Goal: Transaction & Acquisition: Book appointment/travel/reservation

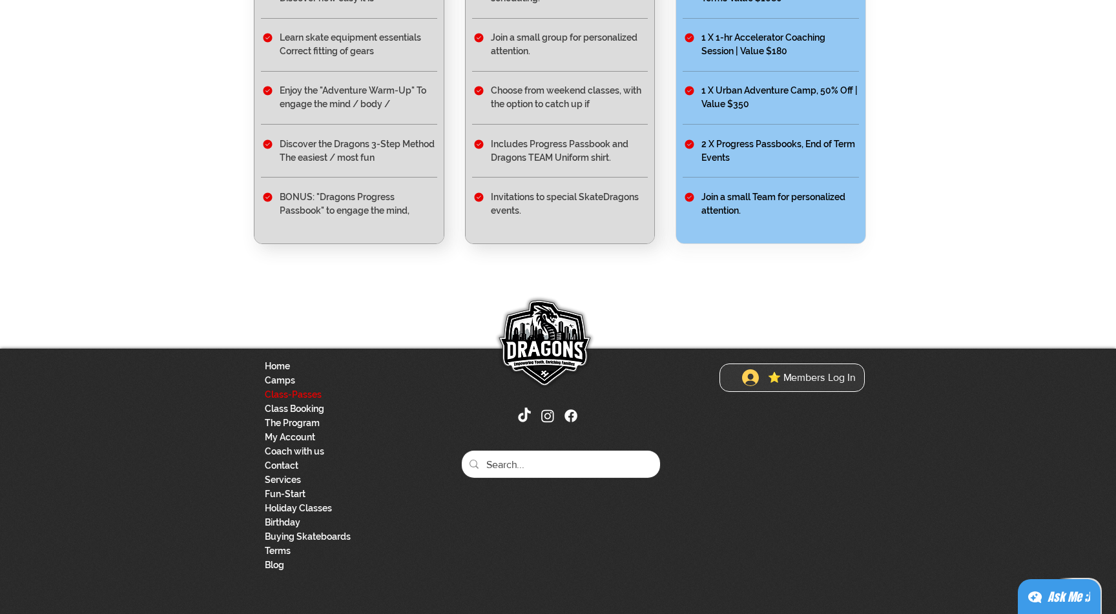
scroll to position [493, 0]
click at [311, 407] on link "Class Booking" at bounding box center [333, 409] width 136 height 14
click at [775, 368] on button "⭐ Members Log In" at bounding box center [798, 377] width 131 height 25
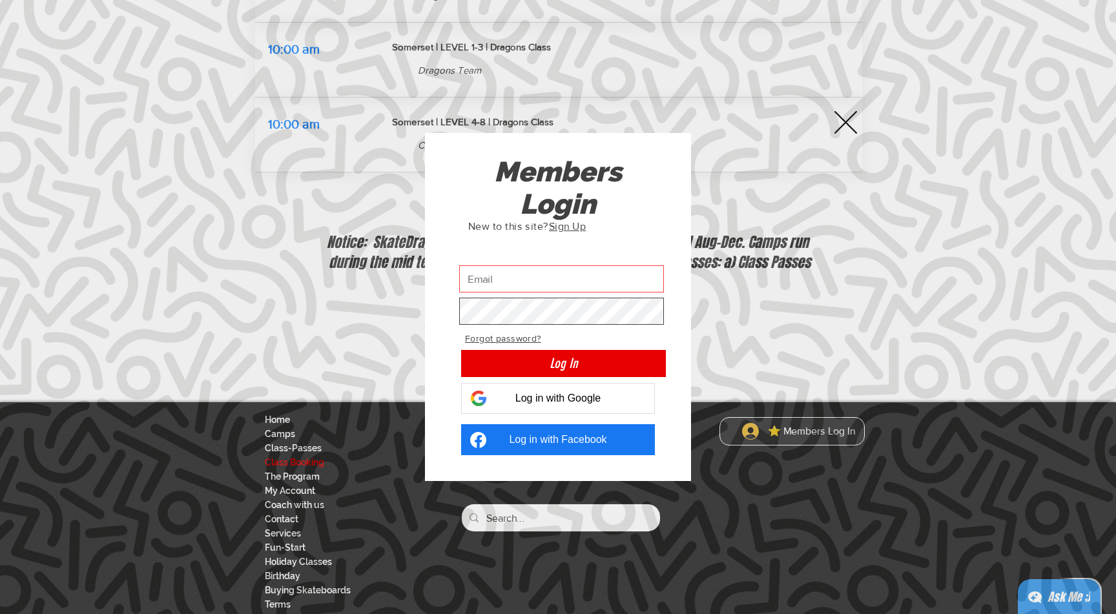
click at [496, 272] on input "Custom Login" at bounding box center [561, 278] width 205 height 27
type input "philipp.daniela@yahoo.de"
click at [563, 363] on button "Log In" at bounding box center [563, 363] width 205 height 27
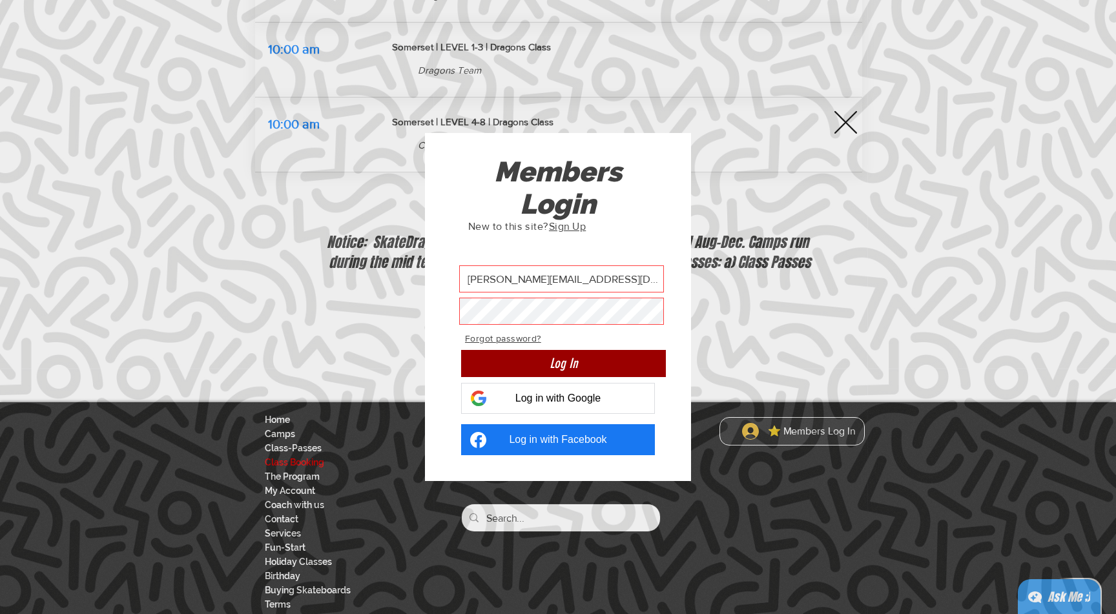
click at [549, 364] on span "Log In" at bounding box center [563, 363] width 28 height 19
click at [553, 394] on span "Log in with Google" at bounding box center [558, 399] width 86 height 12
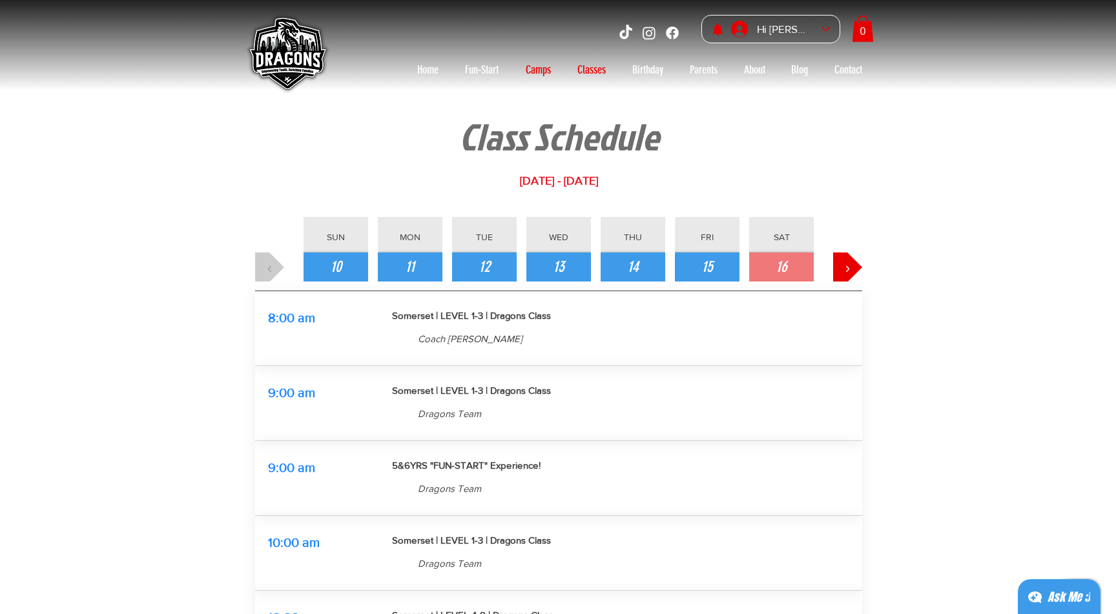
click at [531, 67] on p "Camps" at bounding box center [538, 69] width 38 height 21
click at [532, 70] on p "Camps" at bounding box center [538, 69] width 38 height 21
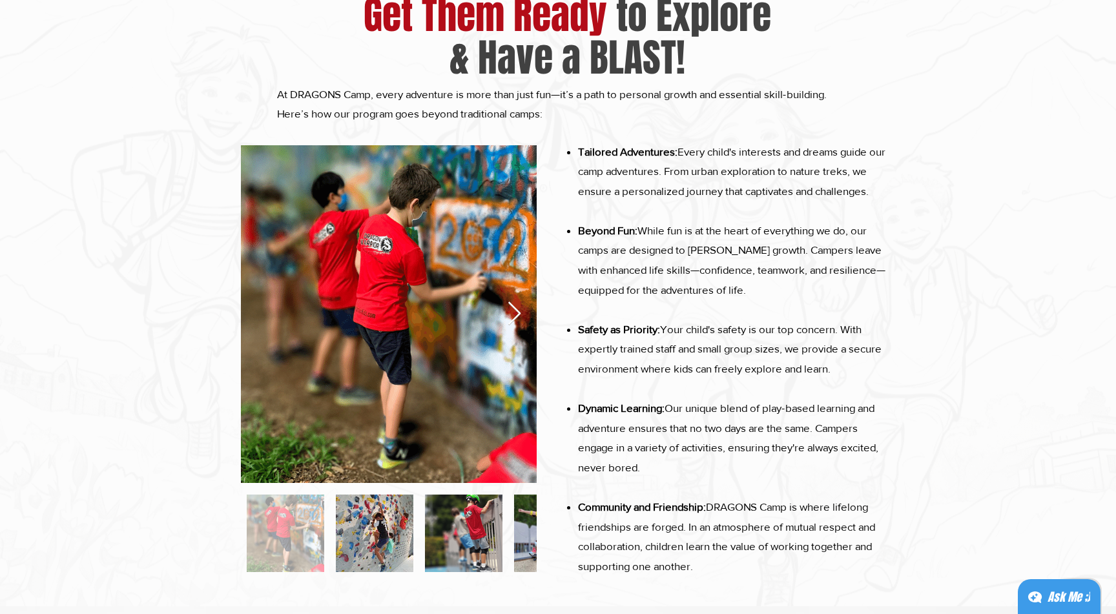
click at [516, 313] on icon "Next Item" at bounding box center [514, 313] width 15 height 25
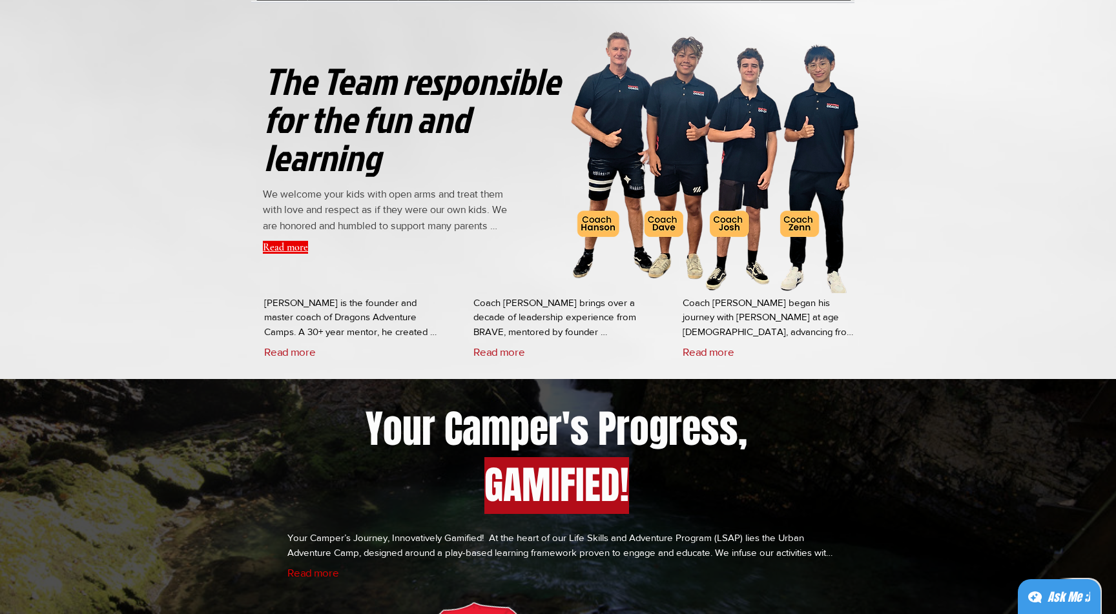
scroll to position [3323, 0]
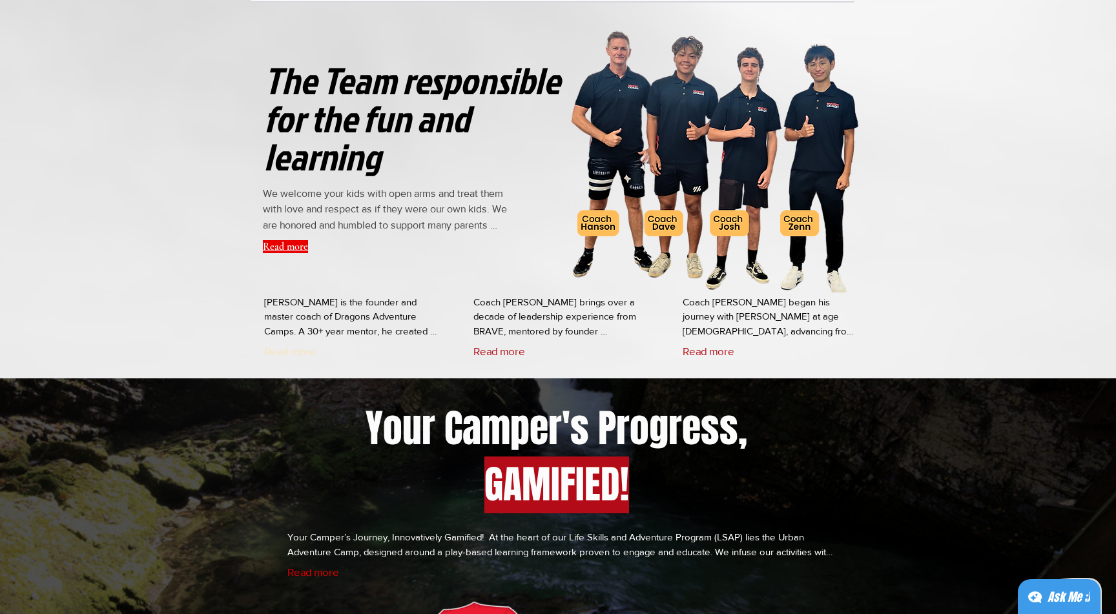
click at [310, 357] on button "Read more" at bounding box center [290, 351] width 52 height 12
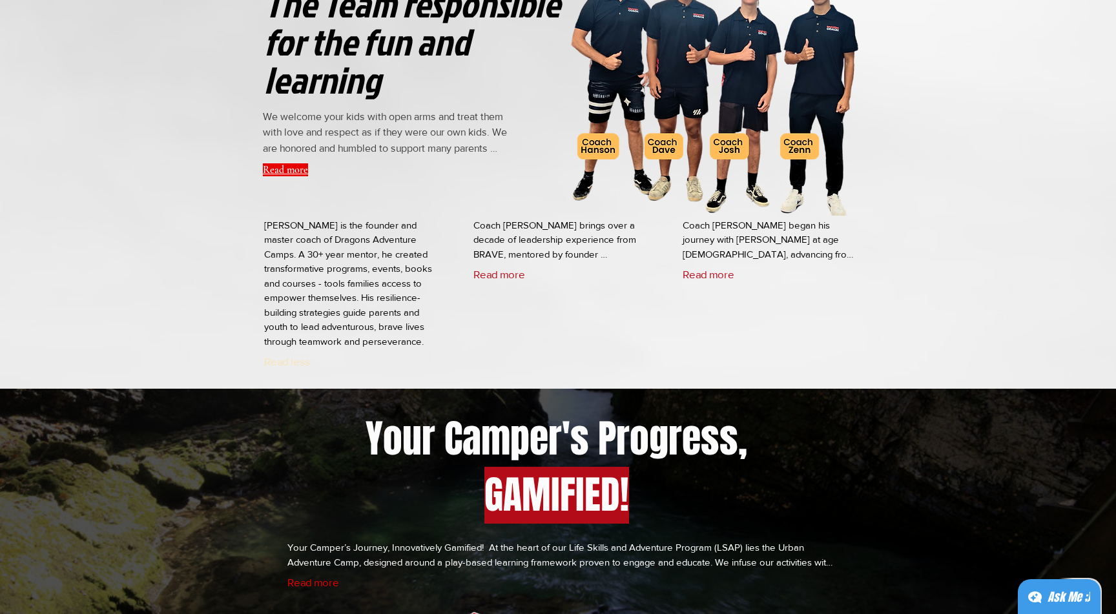
scroll to position [3402, 0]
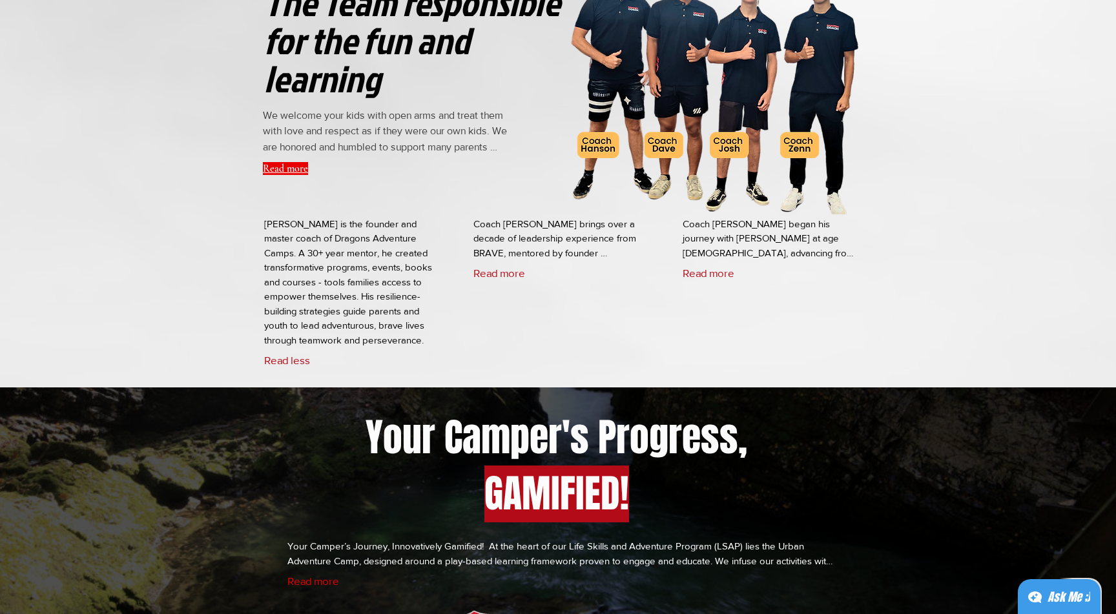
click at [307, 348] on p "Hanson is the founder and master coach of Dragons Adventure Camps. A 30+ year m…" at bounding box center [351, 282] width 174 height 131
click at [290, 172] on button "Read more" at bounding box center [283, 168] width 41 height 13
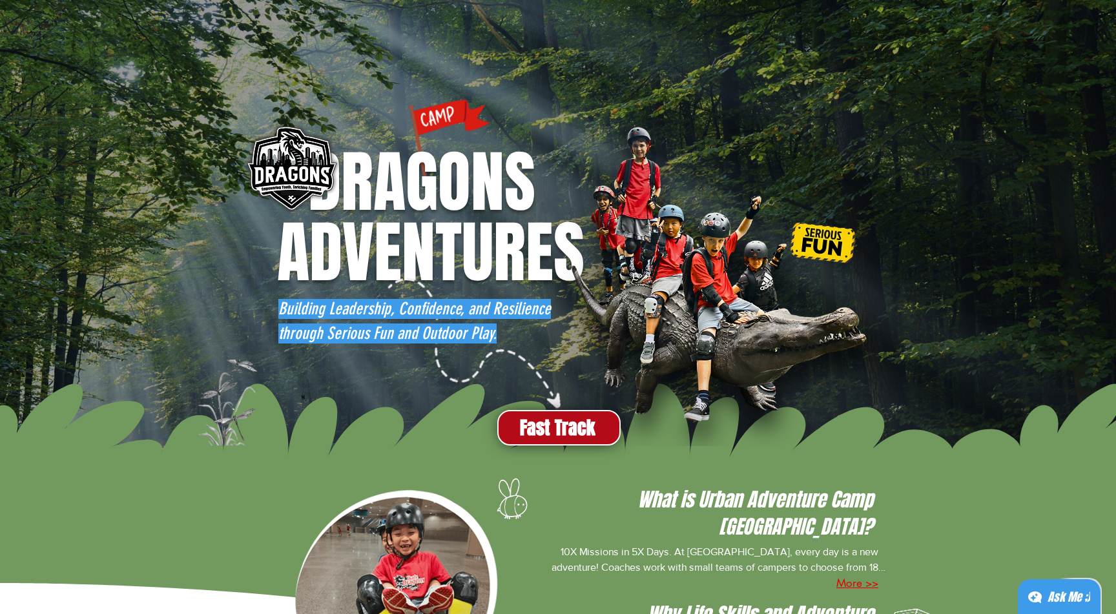
scroll to position [-1, 0]
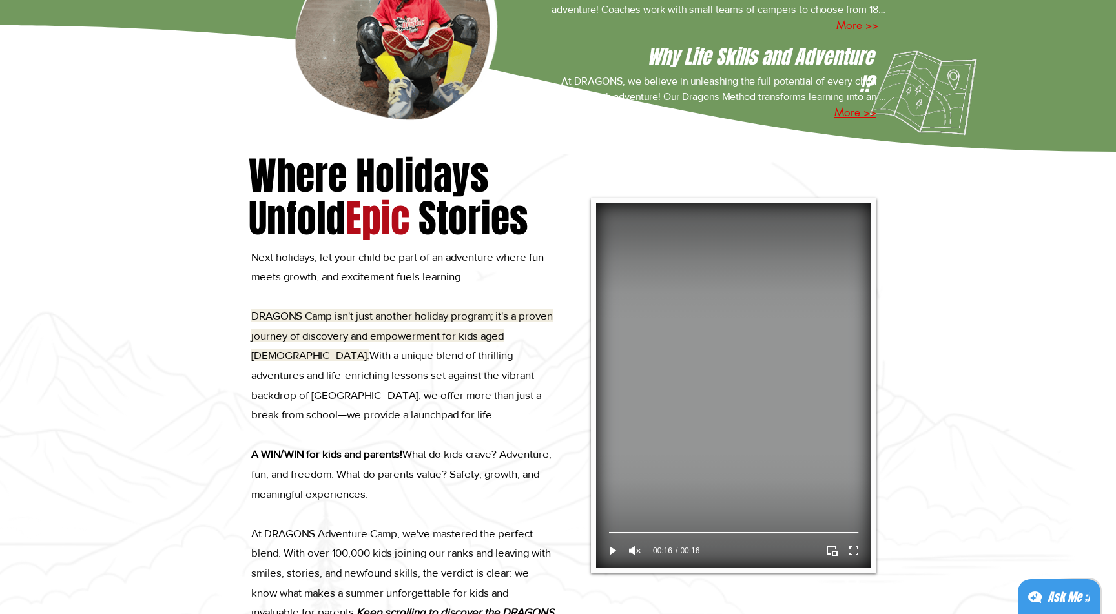
click at [796, 445] on video at bounding box center [733, 385] width 275 height 365
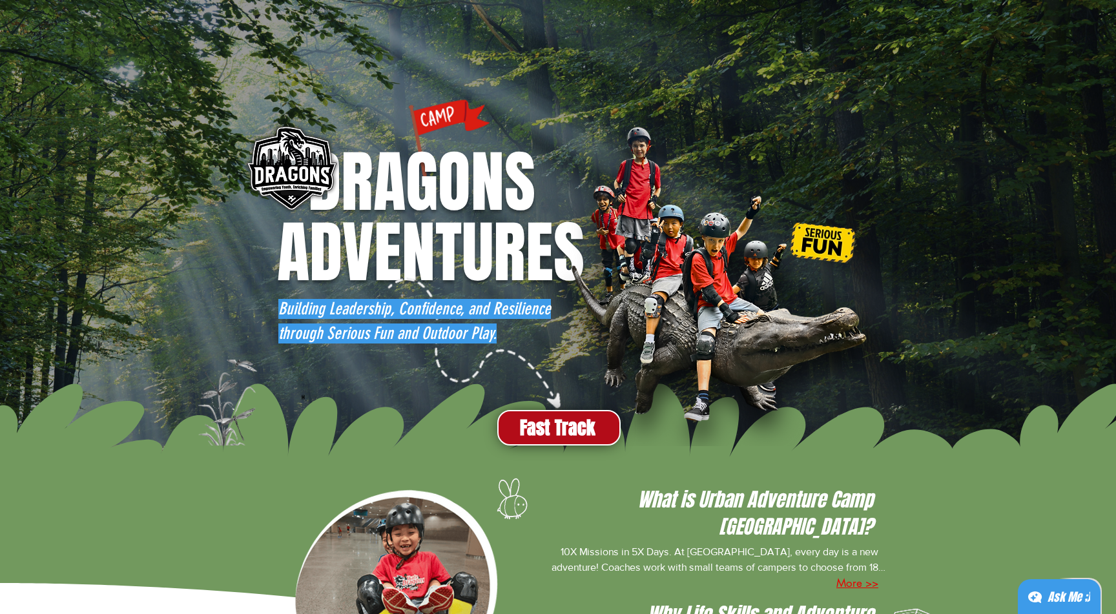
click at [290, 147] on img "main content" at bounding box center [290, 169] width 105 height 105
click at [291, 179] on img "main content" at bounding box center [290, 169] width 105 height 105
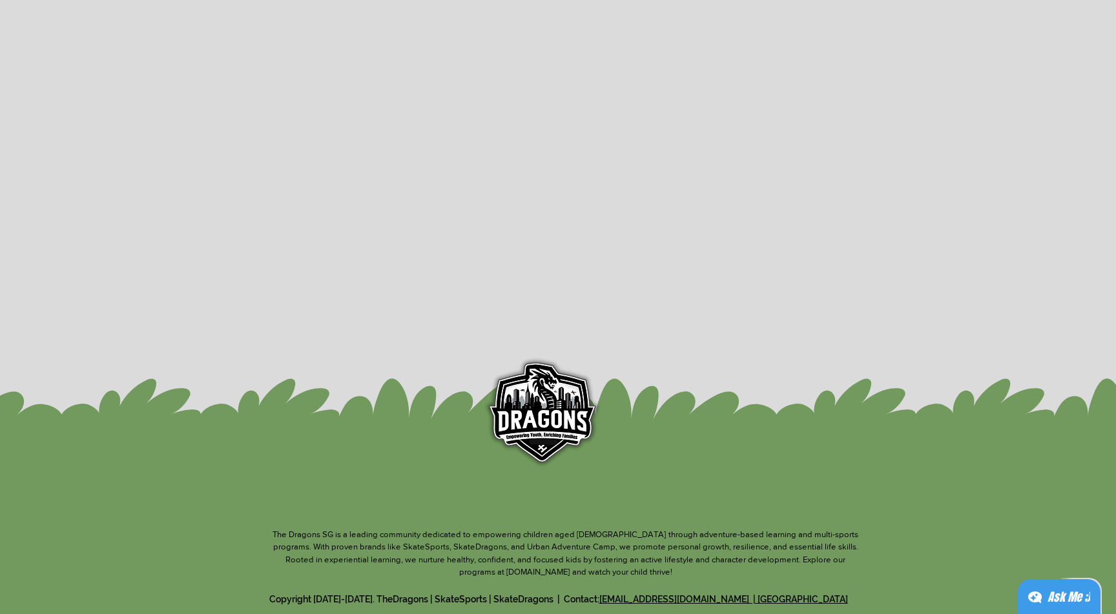
click at [553, 425] on img at bounding box center [540, 414] width 125 height 125
click at [542, 400] on img at bounding box center [540, 414] width 125 height 125
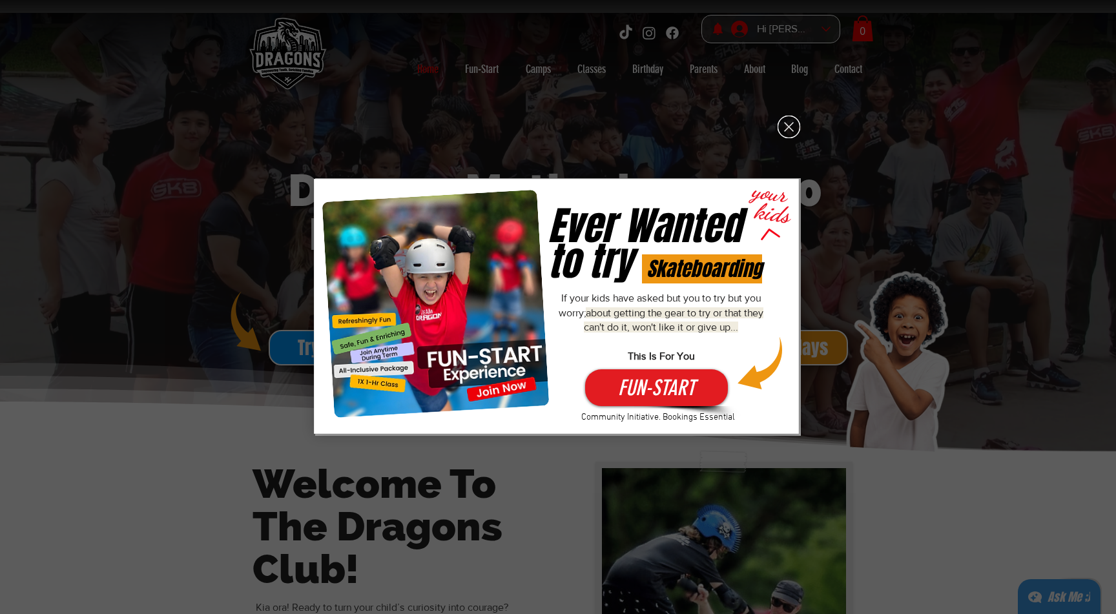
click at [791, 123] on icon "Back to site" at bounding box center [788, 127] width 23 height 23
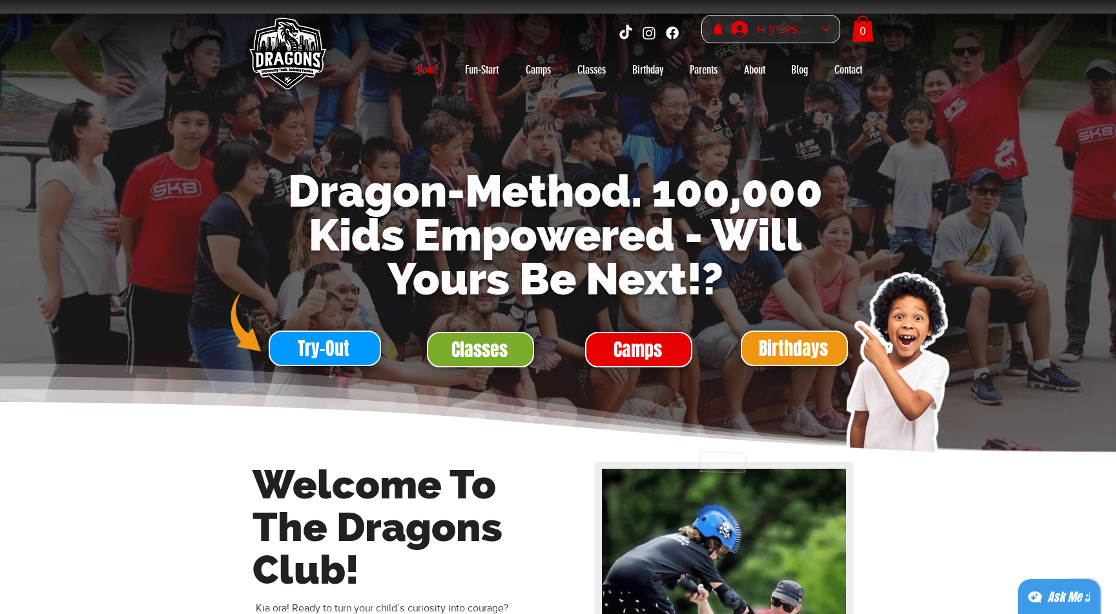
click at [740, 32] on icon "Daniela Barein account" at bounding box center [739, 29] width 17 height 17
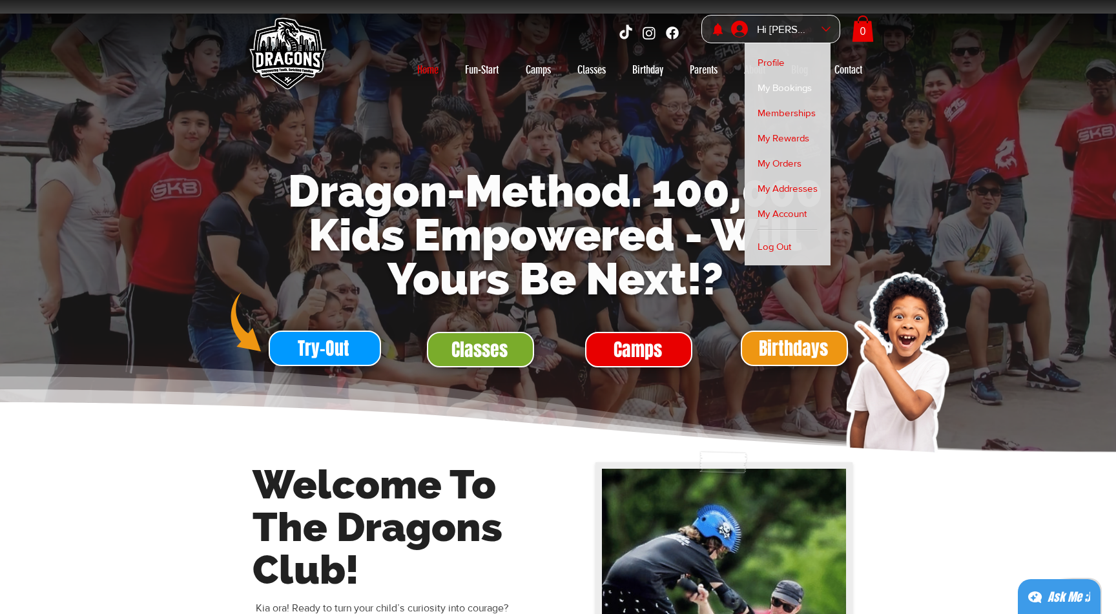
click at [788, 83] on span "My Bookings" at bounding box center [784, 87] width 54 height 25
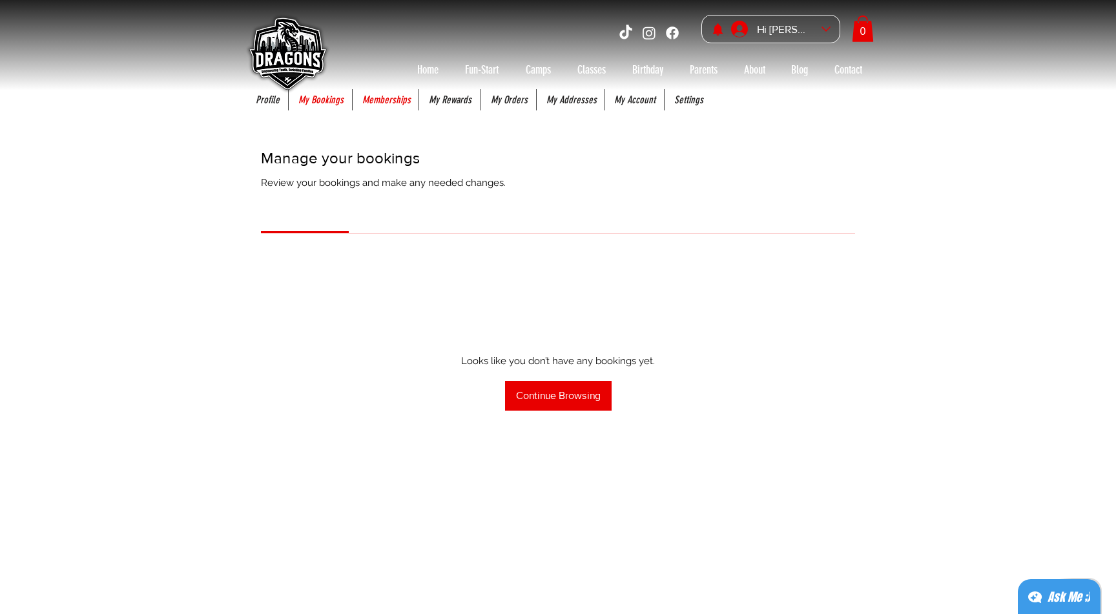
click at [385, 97] on p "Memberships" at bounding box center [386, 99] width 61 height 21
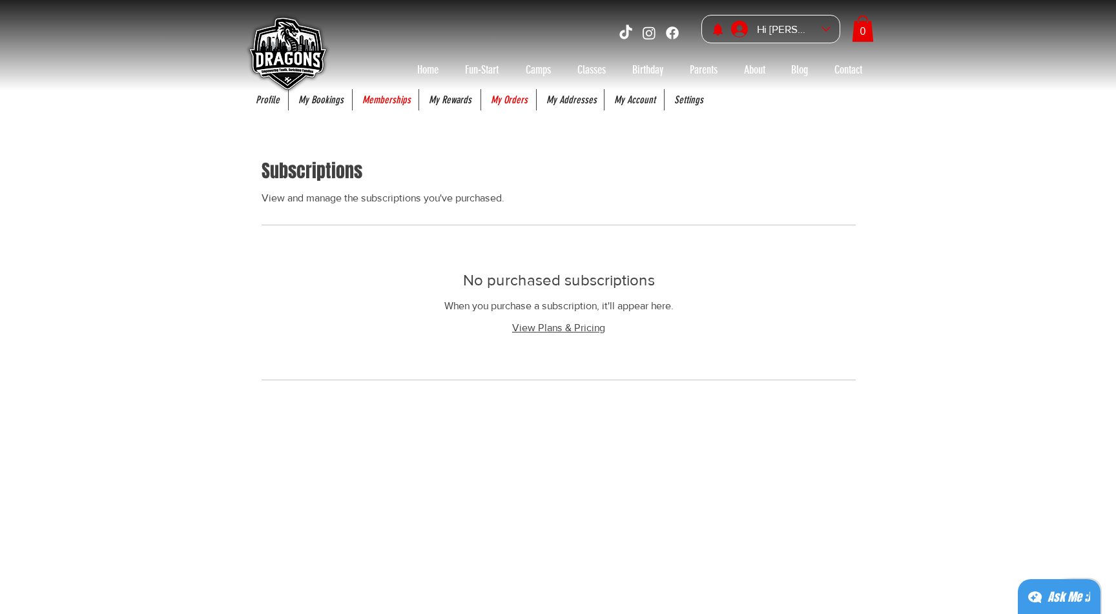
click at [513, 108] on p "My Orders" at bounding box center [509, 99] width 50 height 21
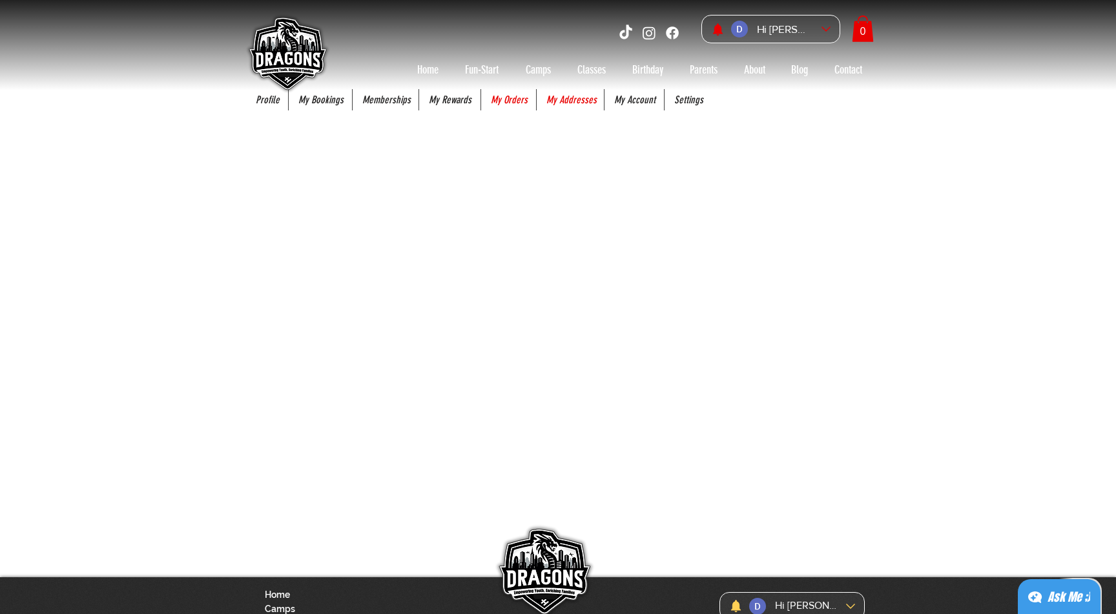
click at [574, 99] on p "My Addresses" at bounding box center [571, 99] width 63 height 21
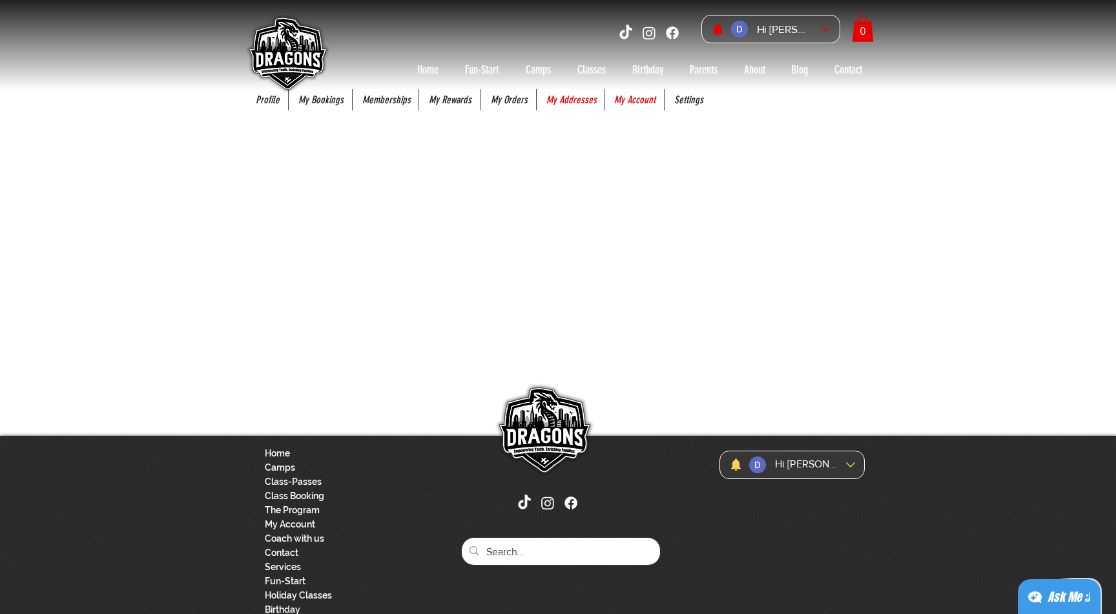
click at [627, 101] on p "My Account" at bounding box center [634, 99] width 54 height 21
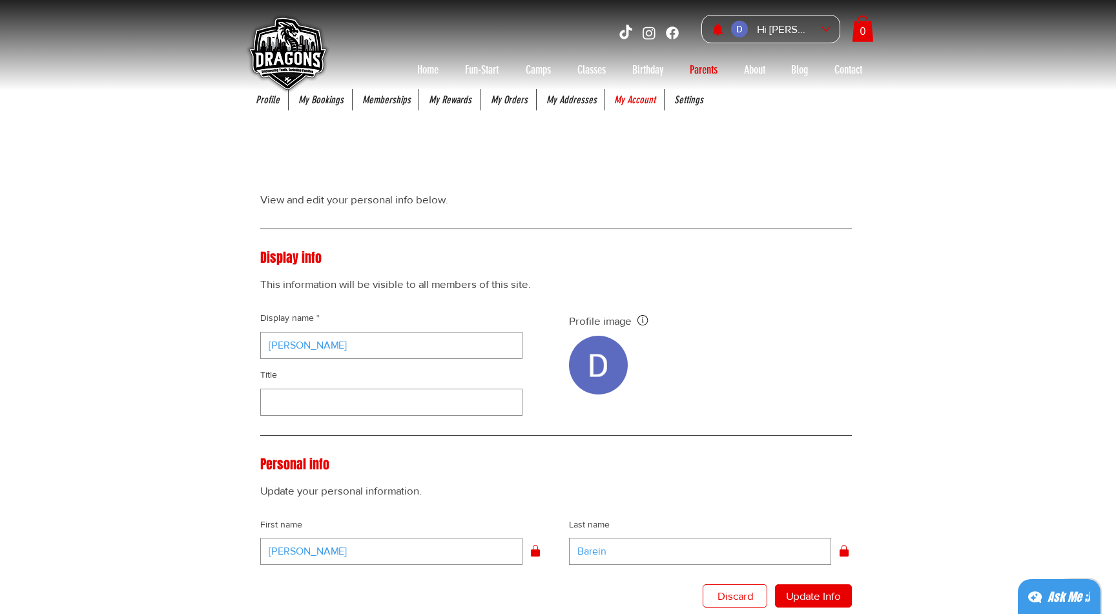
click at [866, 431] on div "Account View and edit your personal info below. Display info This information w…" at bounding box center [556, 616] width 633 height 975
click at [825, 34] on div "Hi Daniela Barein" at bounding box center [782, 29] width 113 height 28
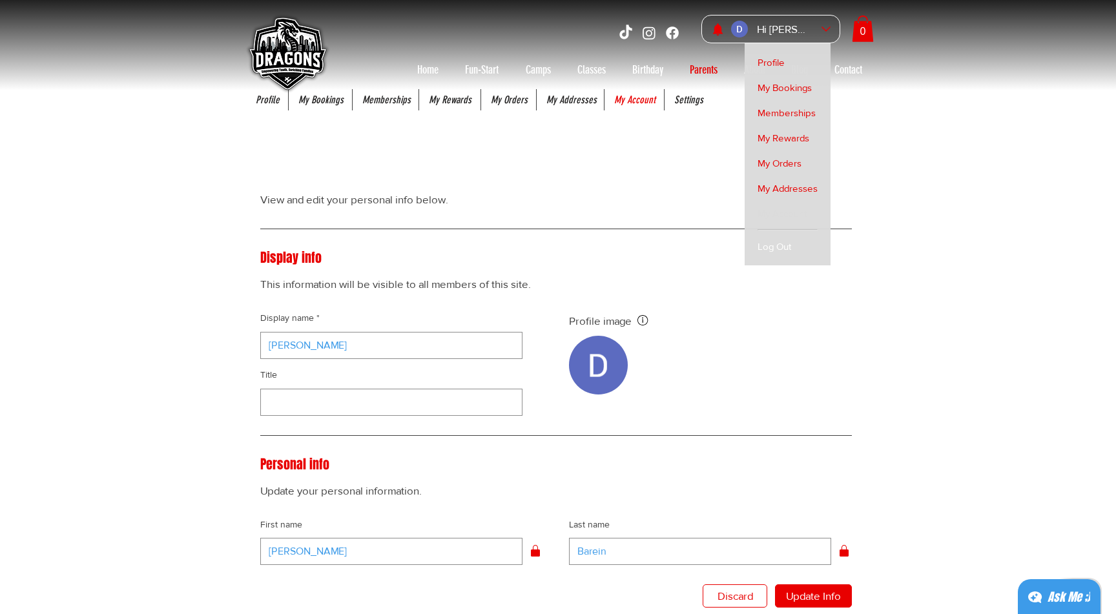
click at [784, 249] on span "Log Out" at bounding box center [774, 246] width 34 height 25
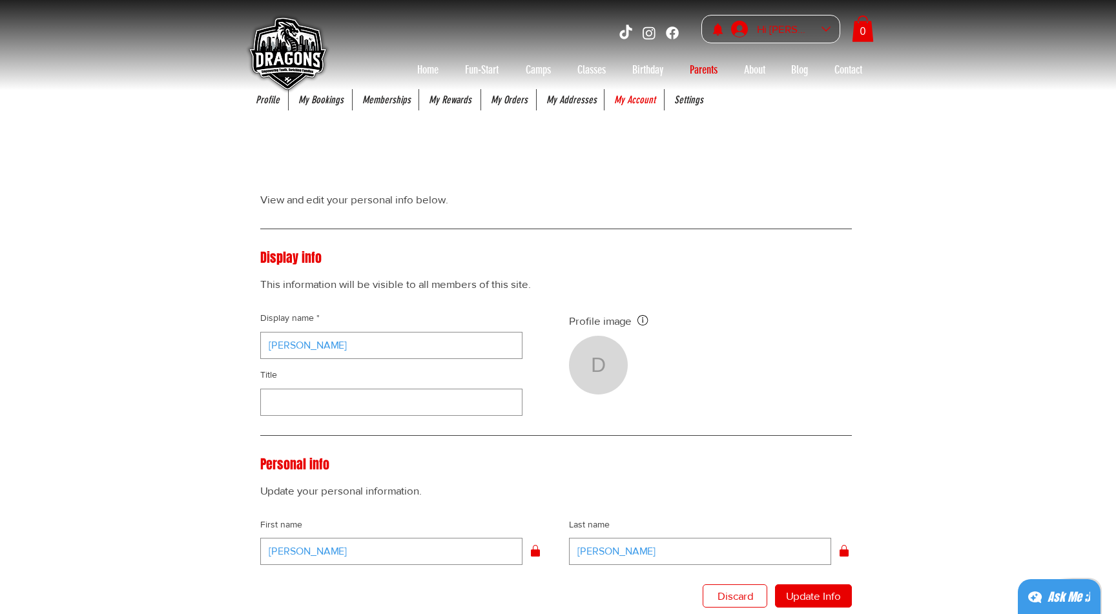
click at [773, 36] on div "Hi [PERSON_NAME]" at bounding box center [784, 29] width 65 height 20
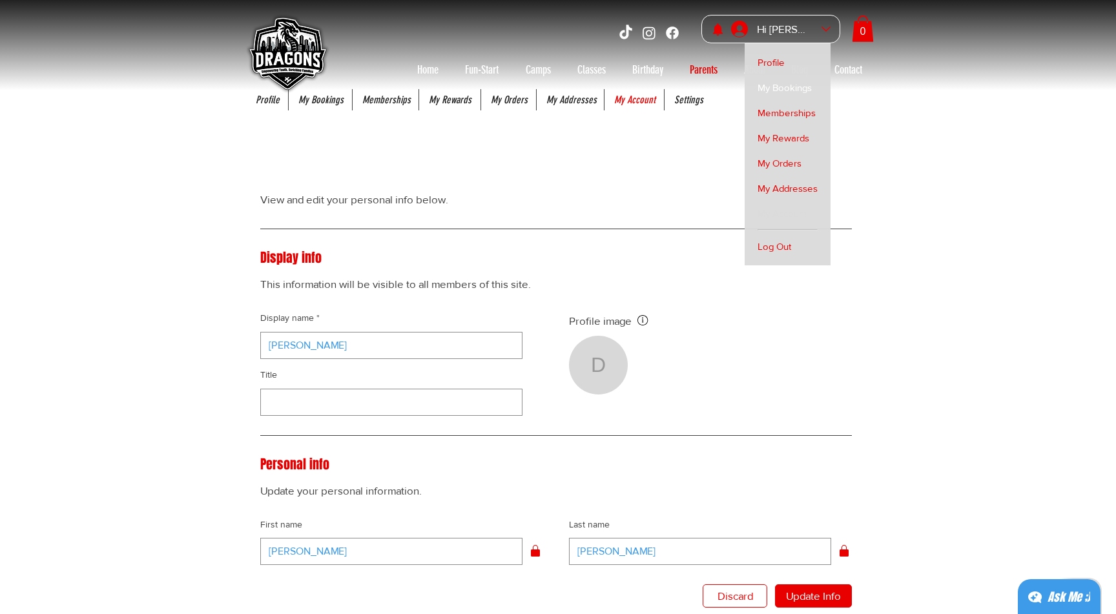
click at [773, 88] on span "My Bookings" at bounding box center [784, 87] width 54 height 25
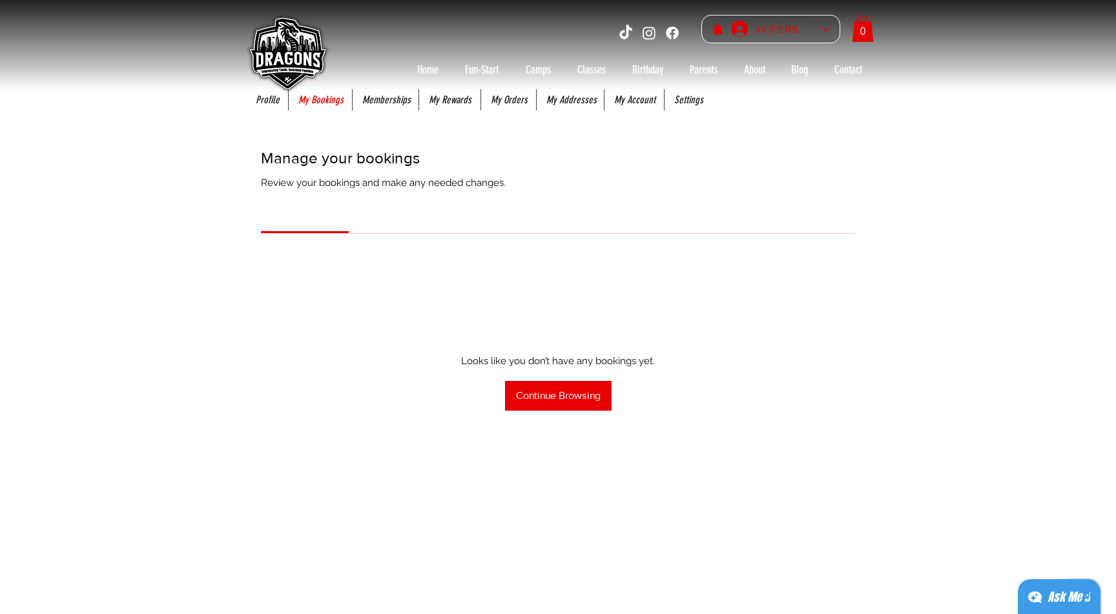
click at [779, 29] on div "Hi [PERSON_NAME]" at bounding box center [784, 29] width 65 height 20
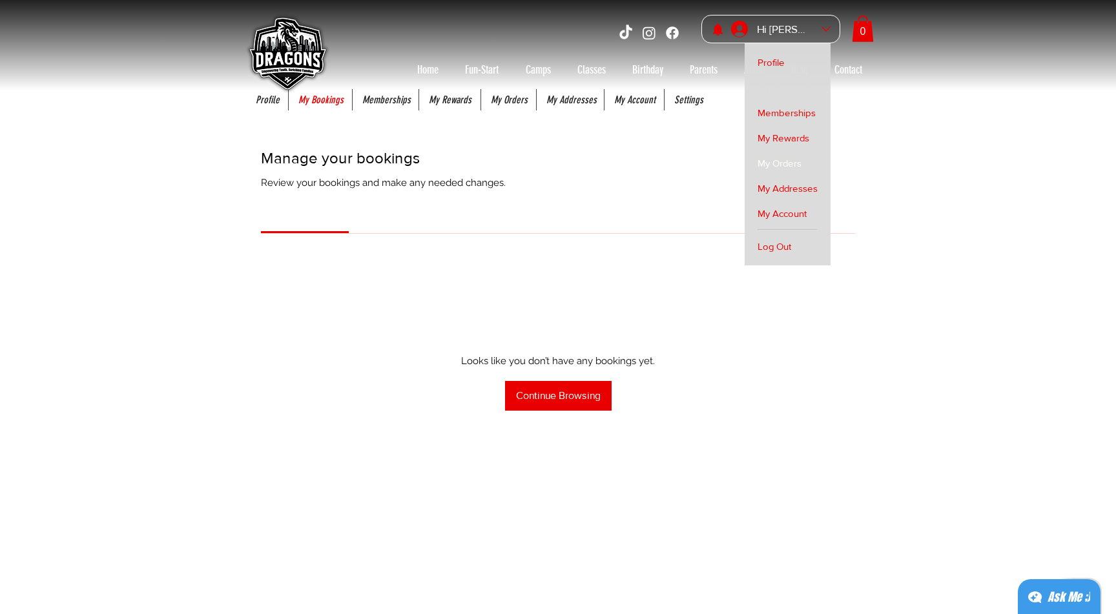
click at [775, 167] on span "My Orders" at bounding box center [779, 162] width 44 height 25
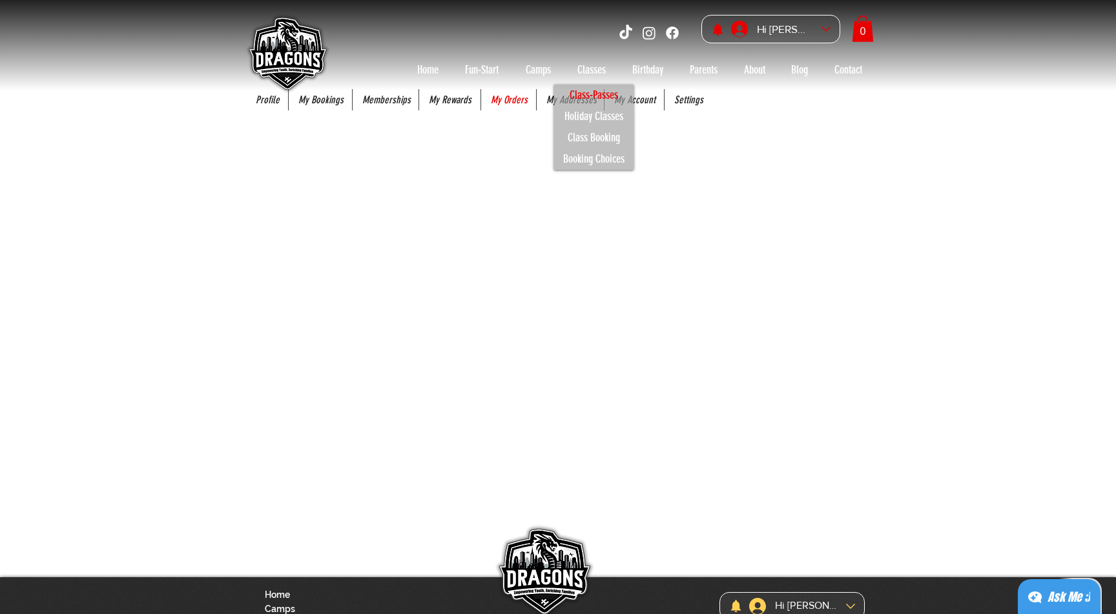
click at [595, 95] on p "Class-Passes" at bounding box center [594, 95] width 60 height 21
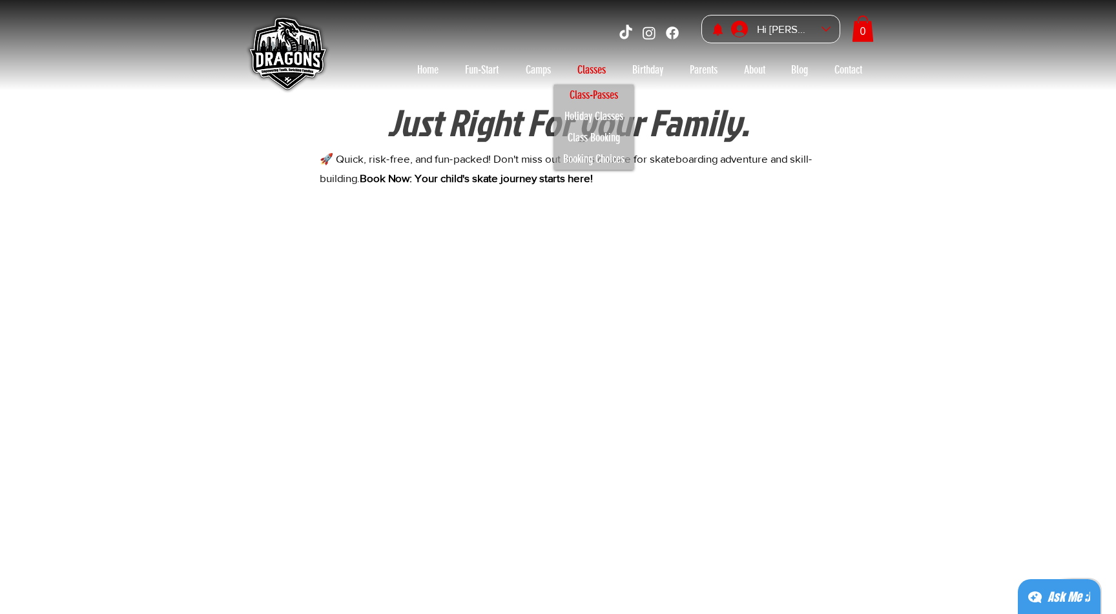
click at [591, 94] on p "Class-Passes" at bounding box center [594, 95] width 60 height 21
click at [505, 279] on div "main content" at bounding box center [559, 471] width 633 height 555
click at [430, 64] on p "Home" at bounding box center [428, 69] width 34 height 21
click at [424, 71] on p "Home" at bounding box center [428, 69] width 34 height 21
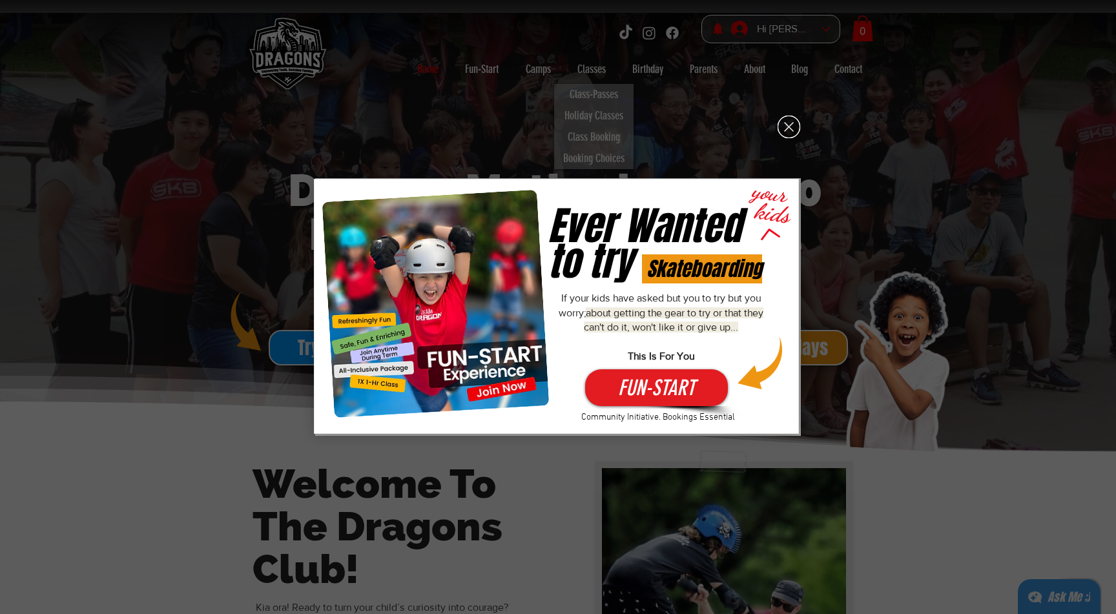
click at [791, 123] on icon "Back to site" at bounding box center [788, 127] width 23 height 23
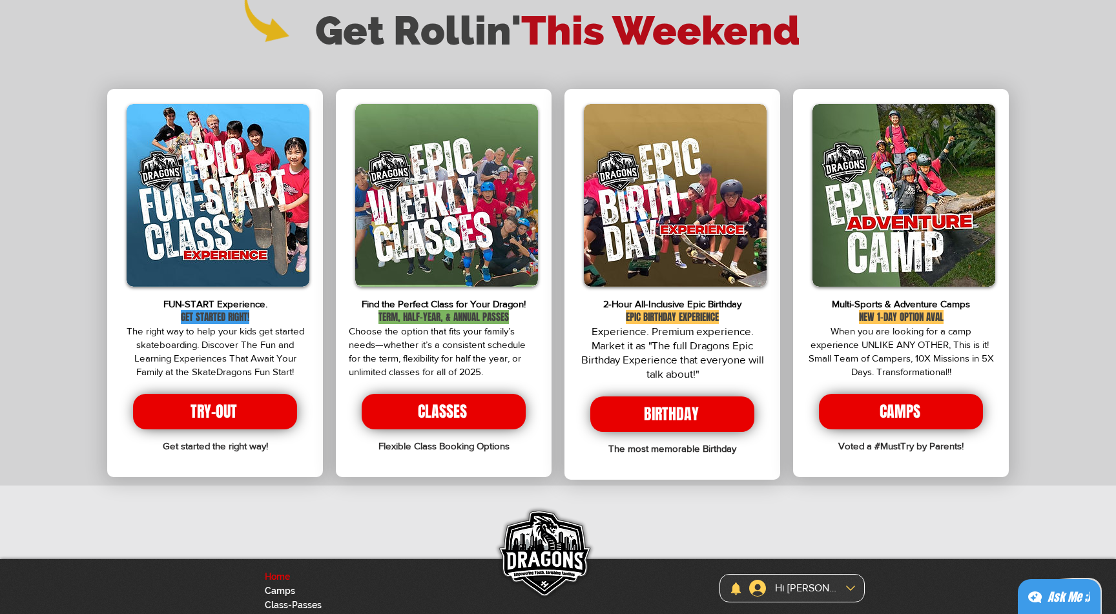
scroll to position [2343, 0]
click at [670, 403] on span "BIRTHDAY" at bounding box center [671, 414] width 55 height 22
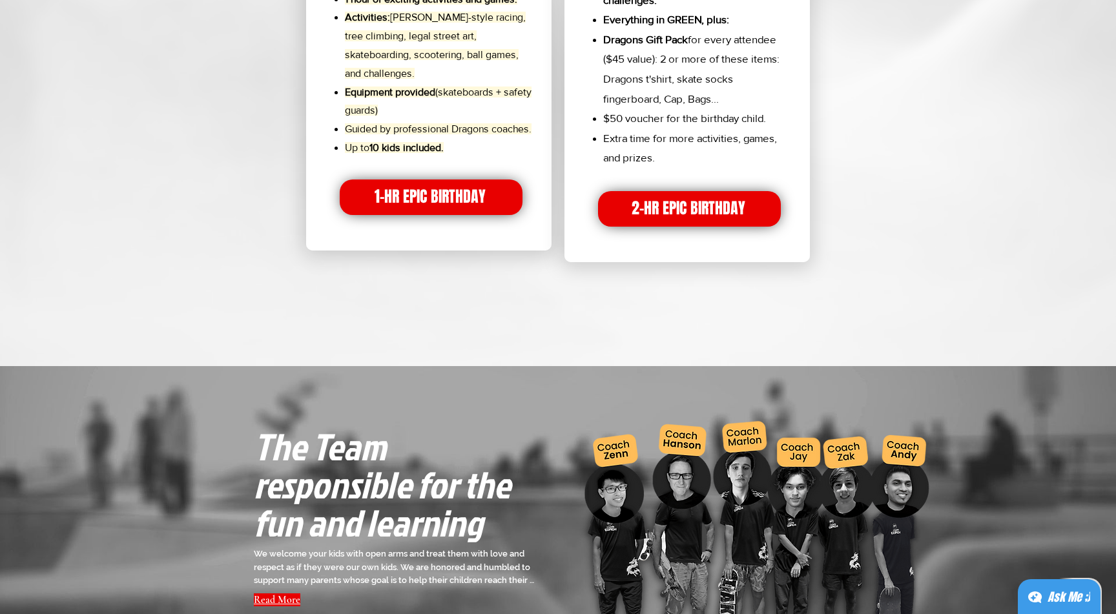
scroll to position [2286, 0]
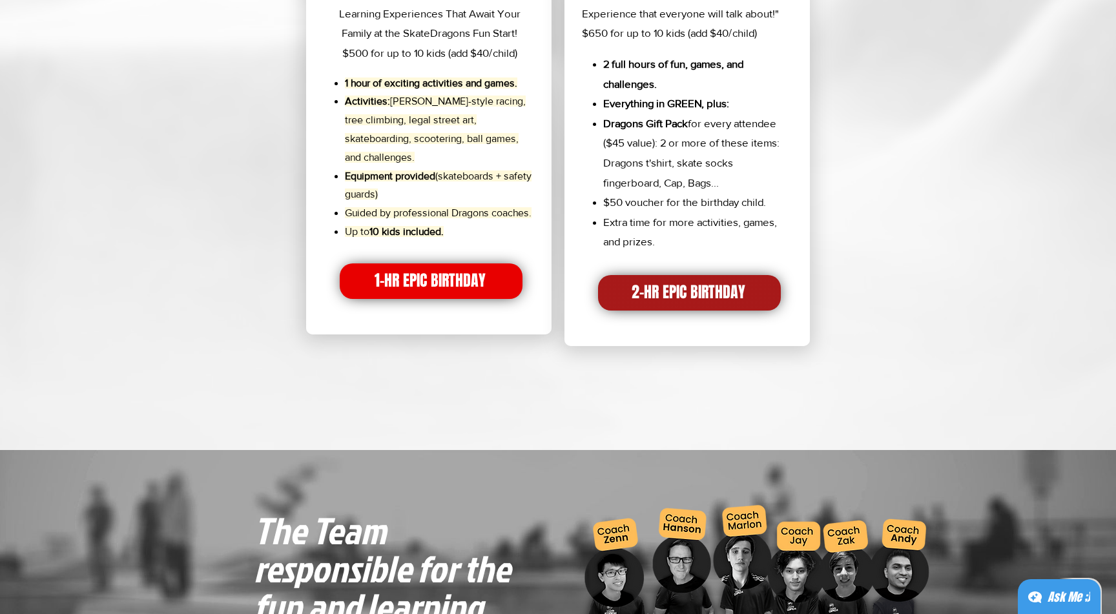
click at [623, 292] on span "2-HR EPIC BIRTHDAY" at bounding box center [689, 293] width 183 height 36
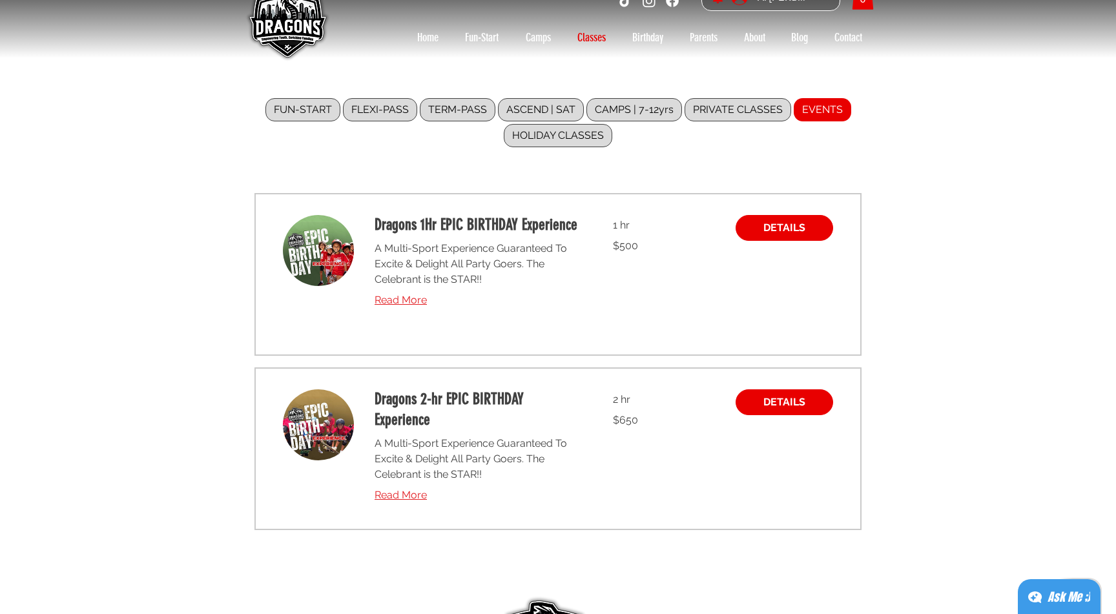
scroll to position [41, 0]
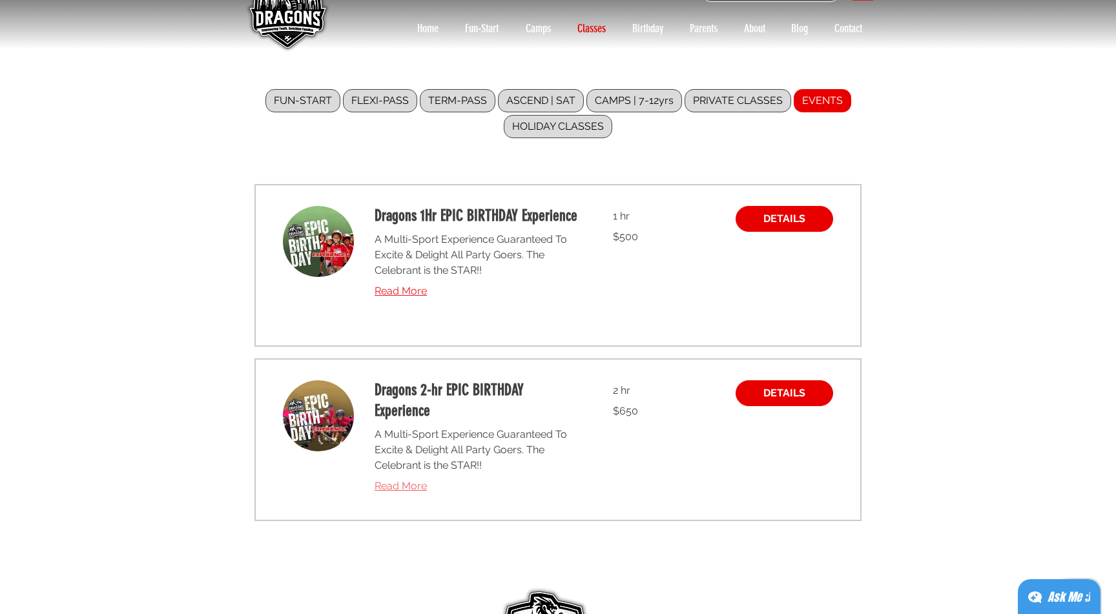
click at [387, 485] on span "Read More" at bounding box center [400, 486] width 52 height 12
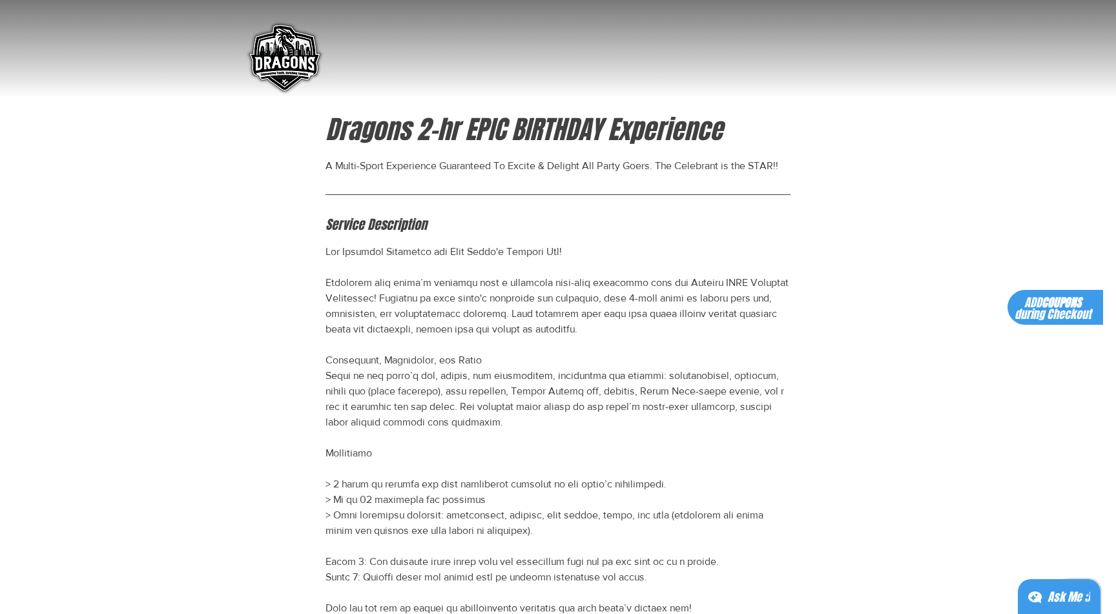
click at [402, 485] on div "FUN-START FLEXI-PASS TERM-PASS ASCEND | SAT CAMPS | 7-12yrs PRIVATE CLASSES EVE…" at bounding box center [557, 245] width 633 height 491
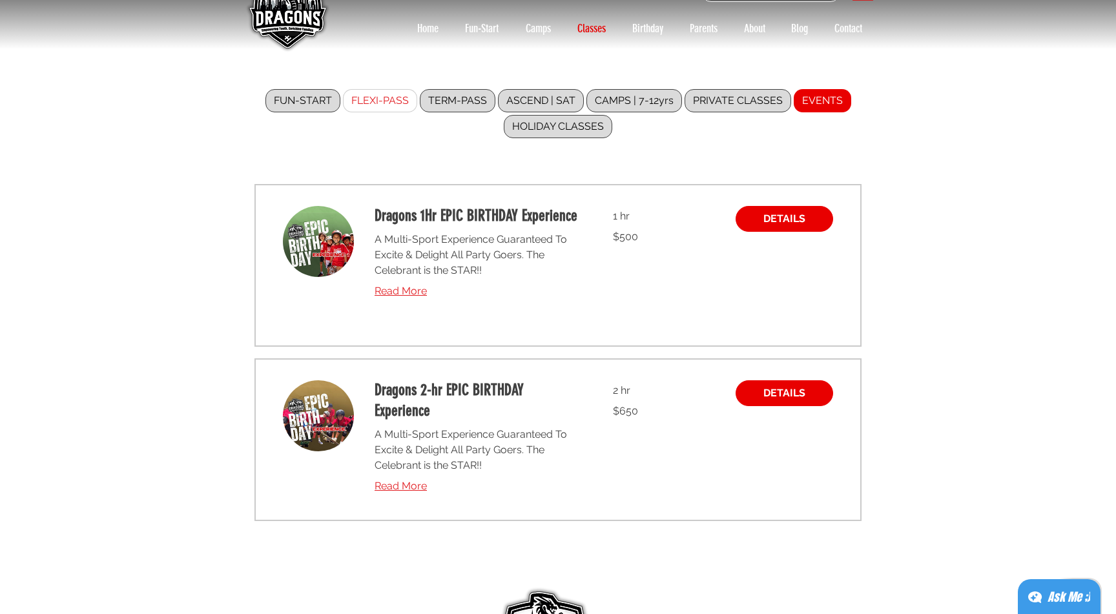
click at [403, 106] on label "FLEXI-PASS" at bounding box center [380, 100] width 74 height 23
click at [0, 0] on input "FLEXI-PASS" at bounding box center [0, 0] width 0 height 0
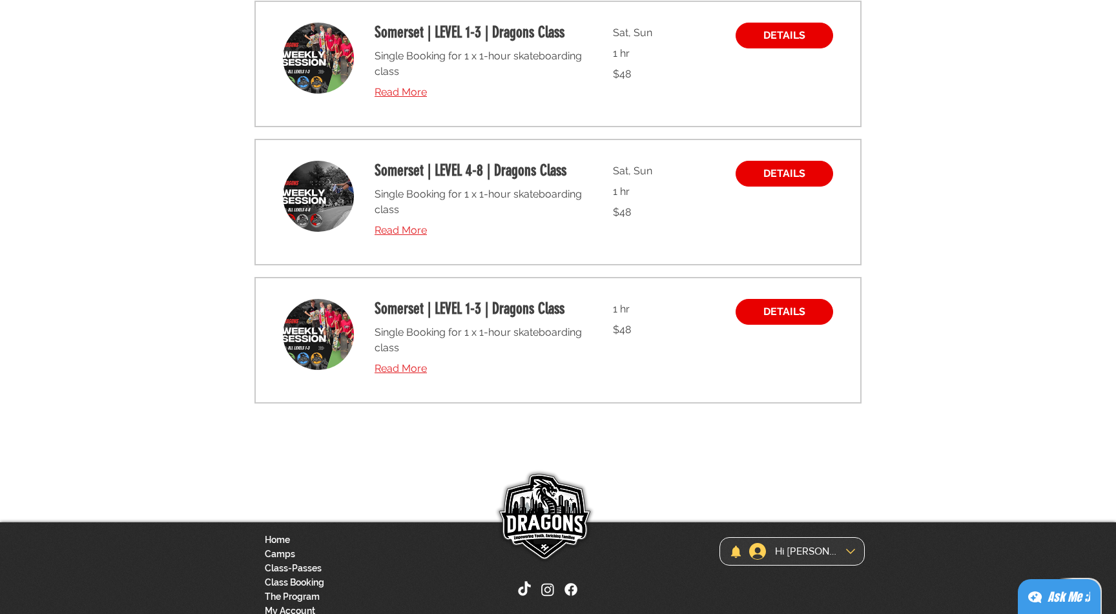
scroll to position [225, 0]
click at [406, 236] on span "Read More" at bounding box center [400, 230] width 52 height 12
click at [402, 236] on span "Read More" at bounding box center [400, 230] width 52 height 12
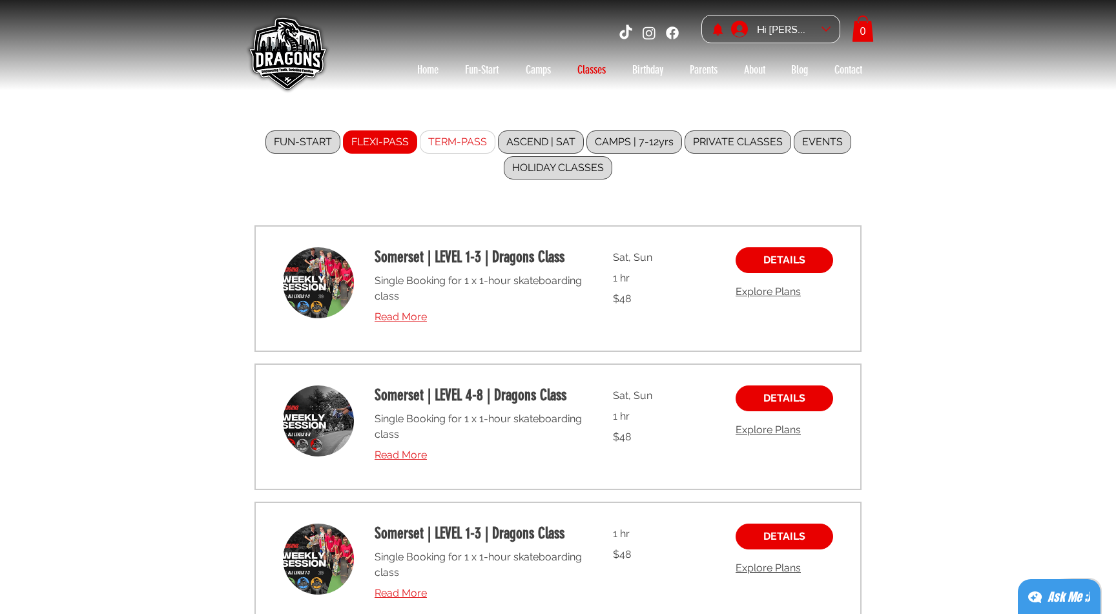
click at [460, 145] on label "TERM-PASS" at bounding box center [458, 141] width 76 height 23
click at [0, 0] on input "TERM-PASS" at bounding box center [0, 0] width 0 height 0
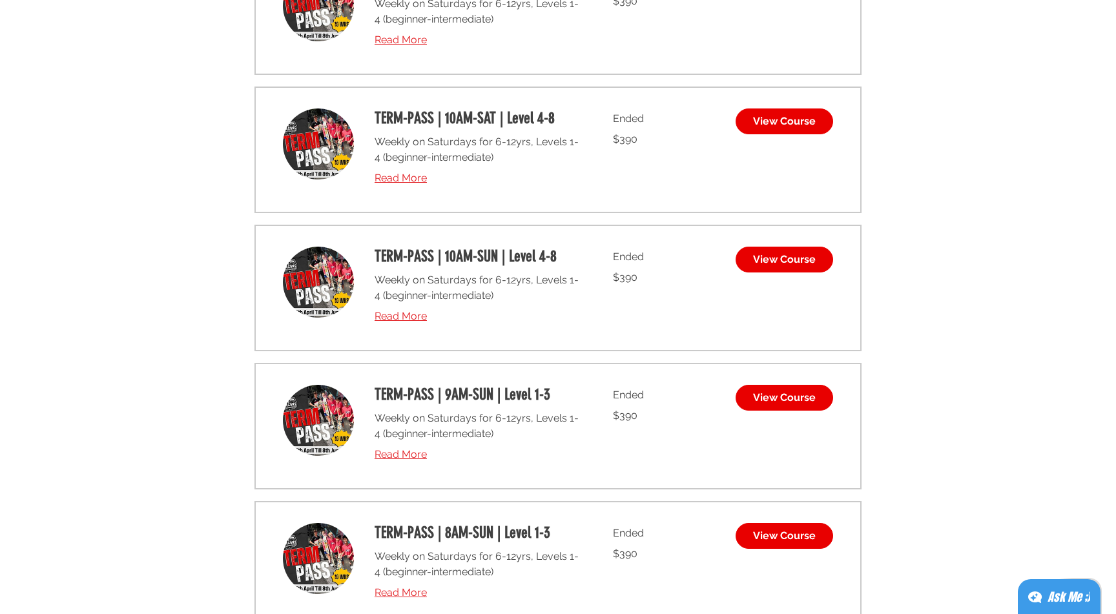
scroll to position [415, 0]
click at [385, 175] on span "Read More" at bounding box center [400, 178] width 52 height 12
click at [385, 178] on span "Read More" at bounding box center [400, 178] width 52 height 12
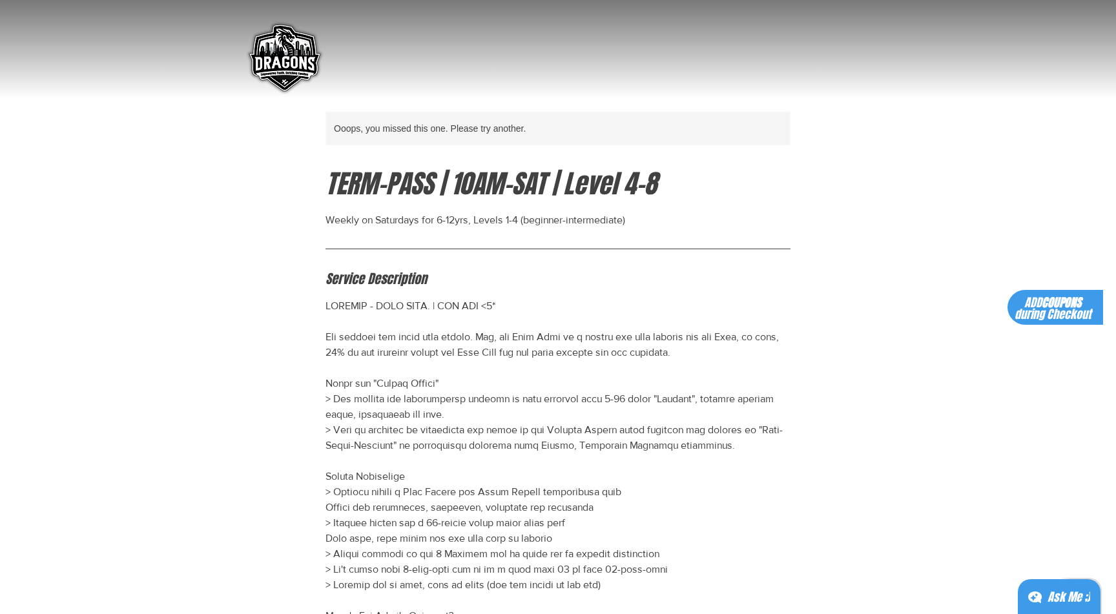
click at [282, 57] on img "main content" at bounding box center [283, 58] width 83 height 83
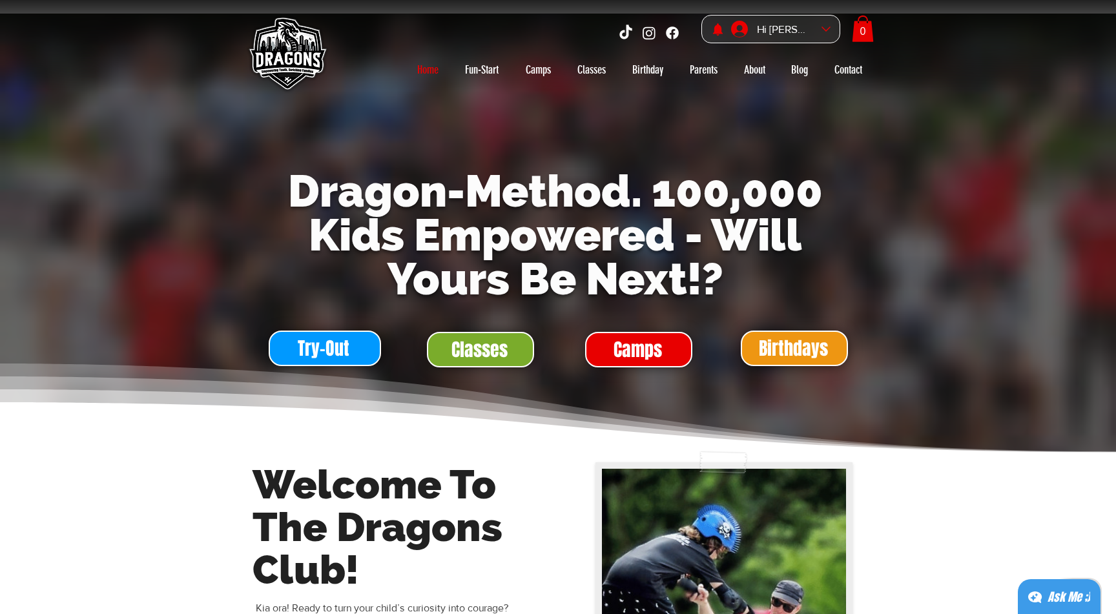
click at [281, 64] on img at bounding box center [286, 55] width 90 height 90
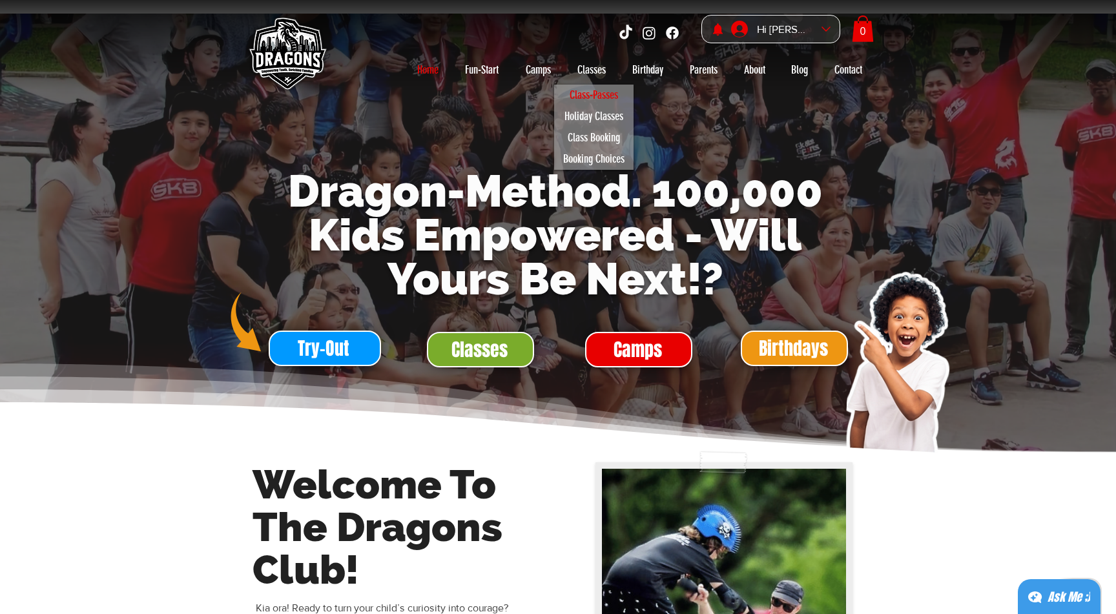
click at [589, 96] on p "Class-Passes" at bounding box center [594, 95] width 60 height 21
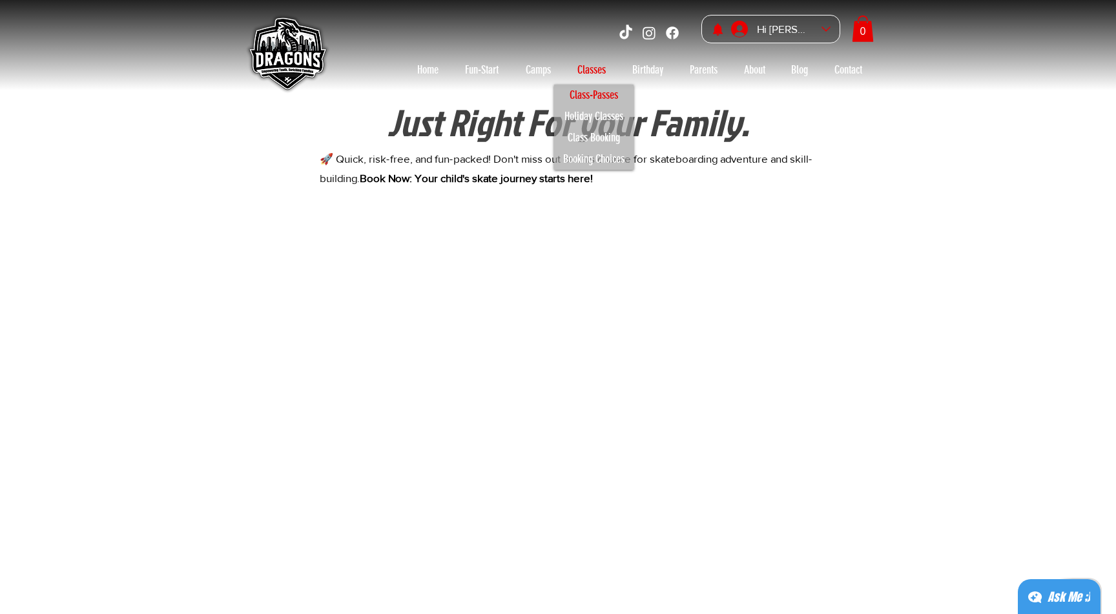
click at [593, 285] on div "main content" at bounding box center [559, 471] width 633 height 555
click at [582, 139] on p "Class Booking" at bounding box center [594, 137] width 64 height 21
click at [587, 158] on p "Booking Choices" at bounding box center [593, 158] width 73 height 21
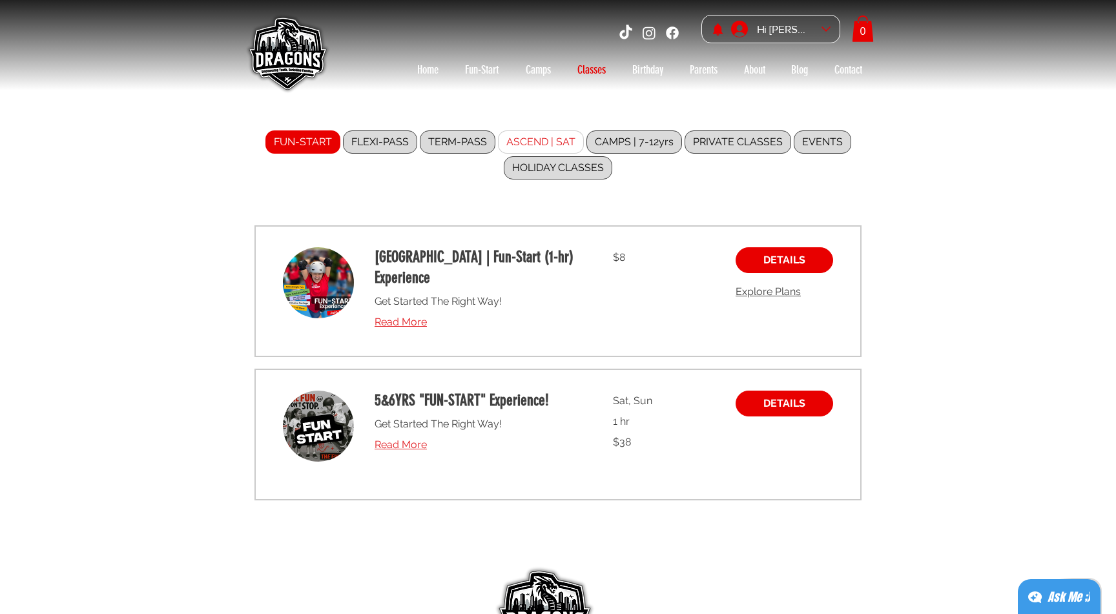
click at [540, 143] on label "ASCEND | SAT" at bounding box center [541, 141] width 86 height 23
click at [0, 0] on input "ASCEND | SAT" at bounding box center [0, 0] width 0 height 0
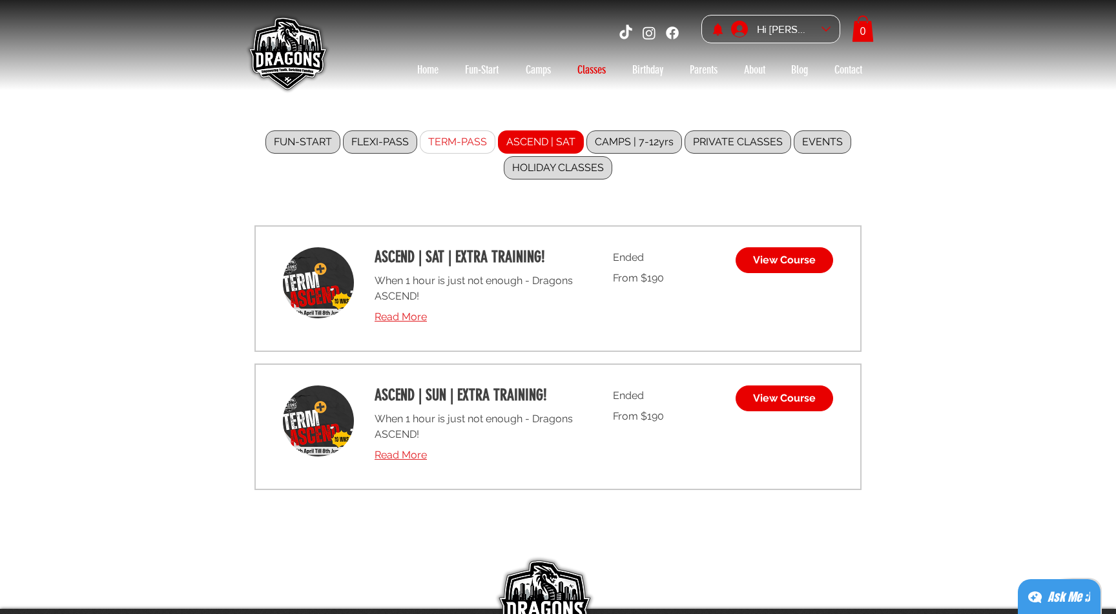
click at [476, 137] on label "TERM-PASS" at bounding box center [458, 141] width 76 height 23
click at [0, 0] on input "TERM-PASS" at bounding box center [0, 0] width 0 height 0
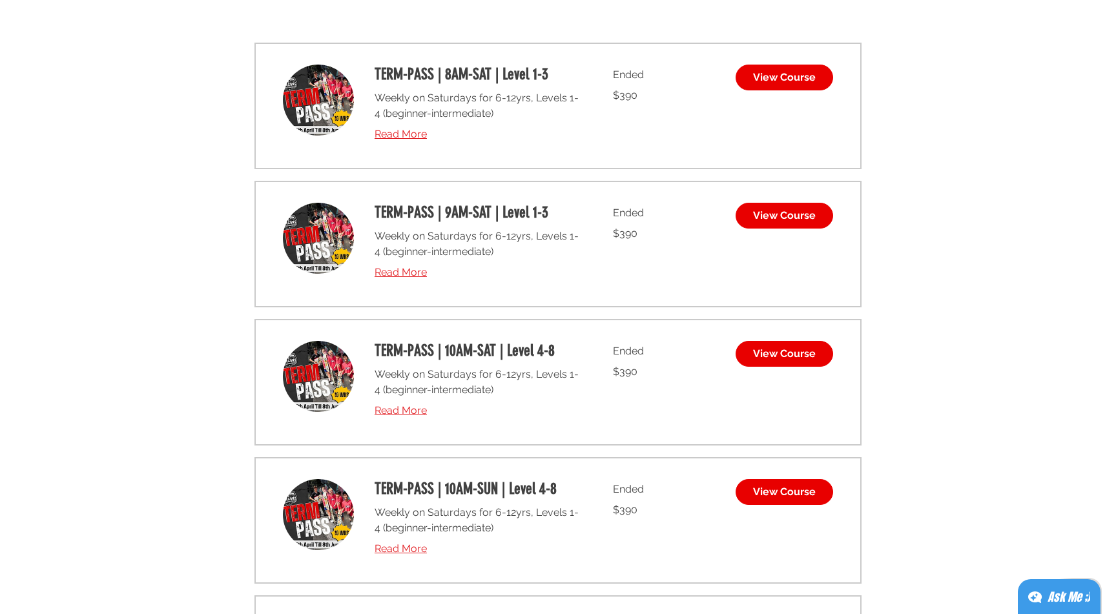
scroll to position [189, 0]
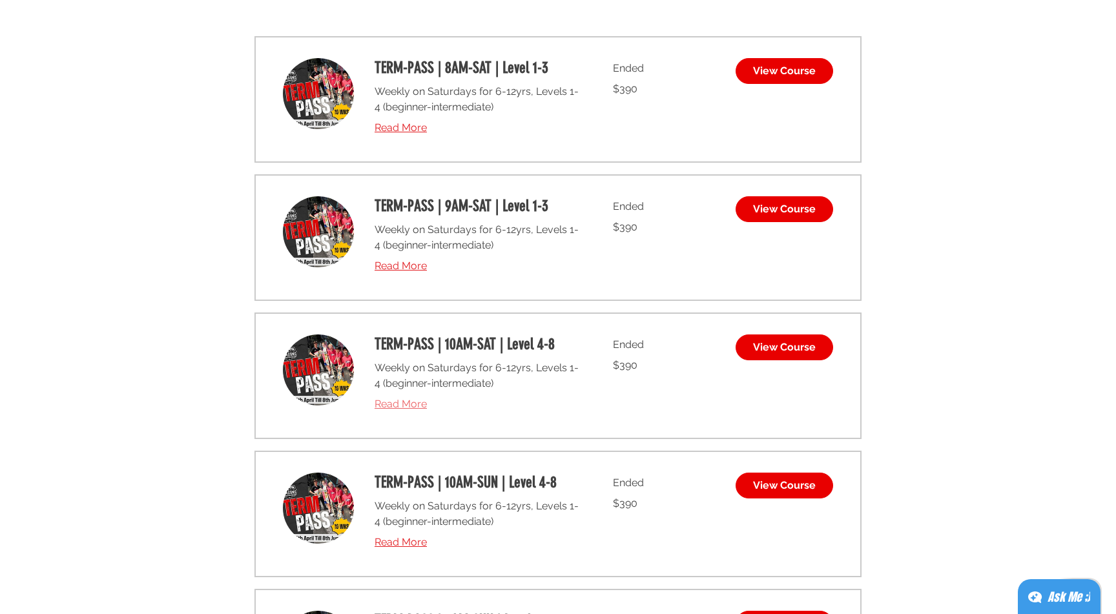
click at [407, 402] on span "Read More" at bounding box center [400, 404] width 52 height 12
click at [786, 342] on span "View Course" at bounding box center [784, 347] width 63 height 10
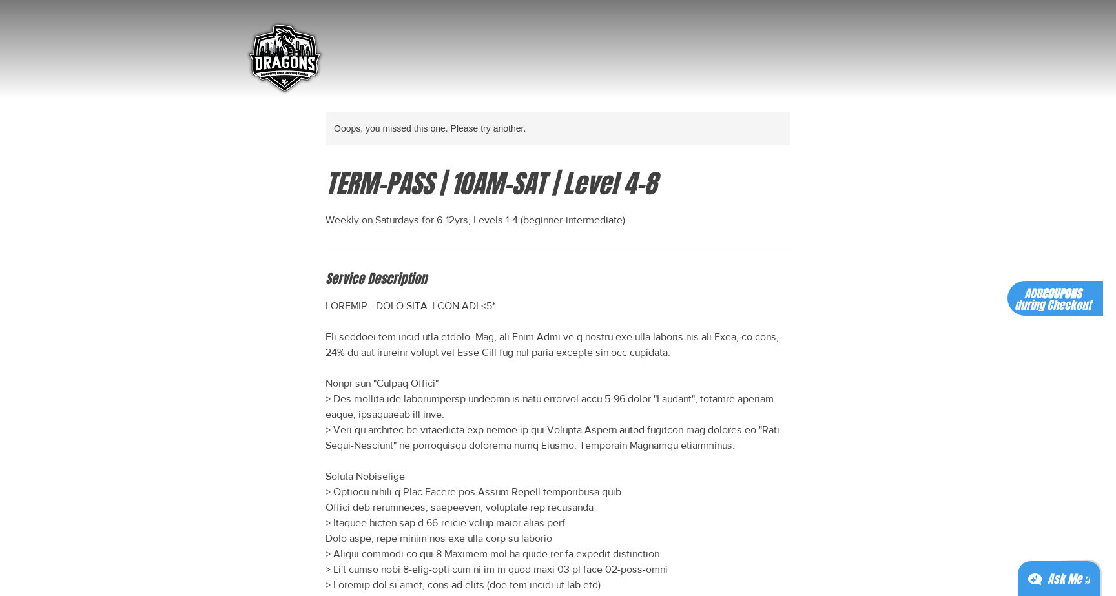
click at [485, 210] on div "TERM-PASS | 10AM-SAT | Level 4-8 Weekly on Saturdays for 6-12yrs, Levels 1-4 (b…" at bounding box center [490, 197] width 331 height 62
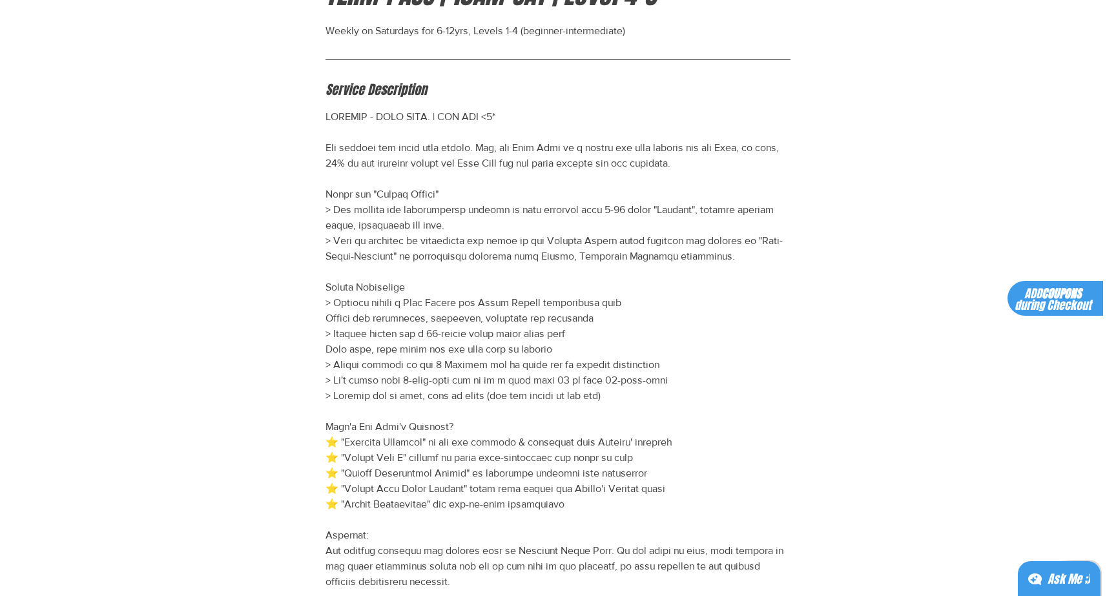
scroll to position [176, 0]
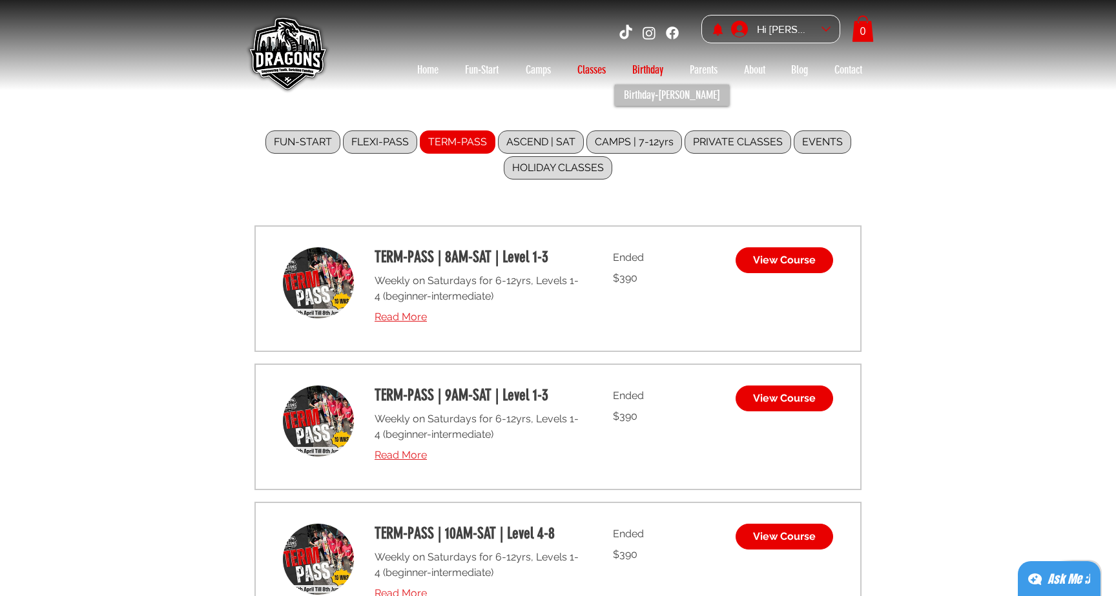
click at [651, 67] on p "Birthday" at bounding box center [648, 69] width 44 height 21
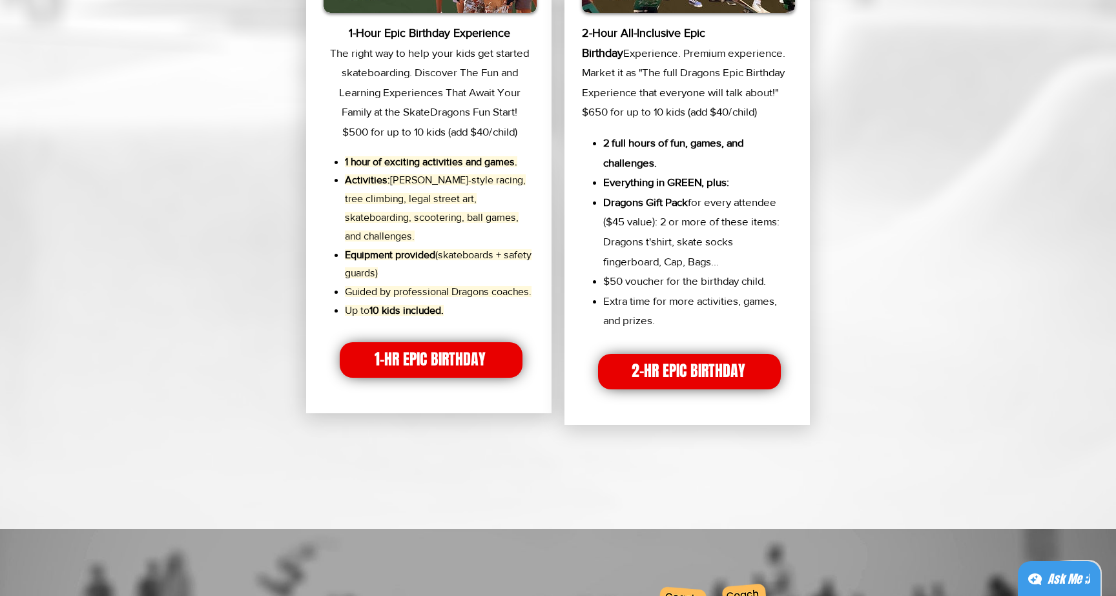
scroll to position [2214, 0]
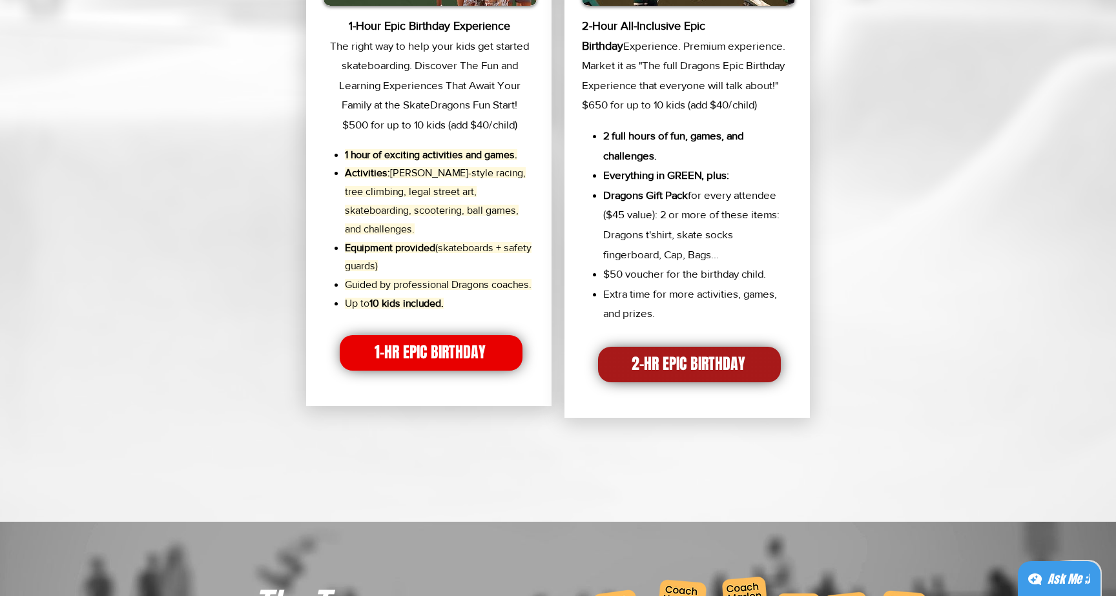
click at [708, 353] on span "2-HR EPIC BIRTHDAY" at bounding box center [688, 364] width 114 height 22
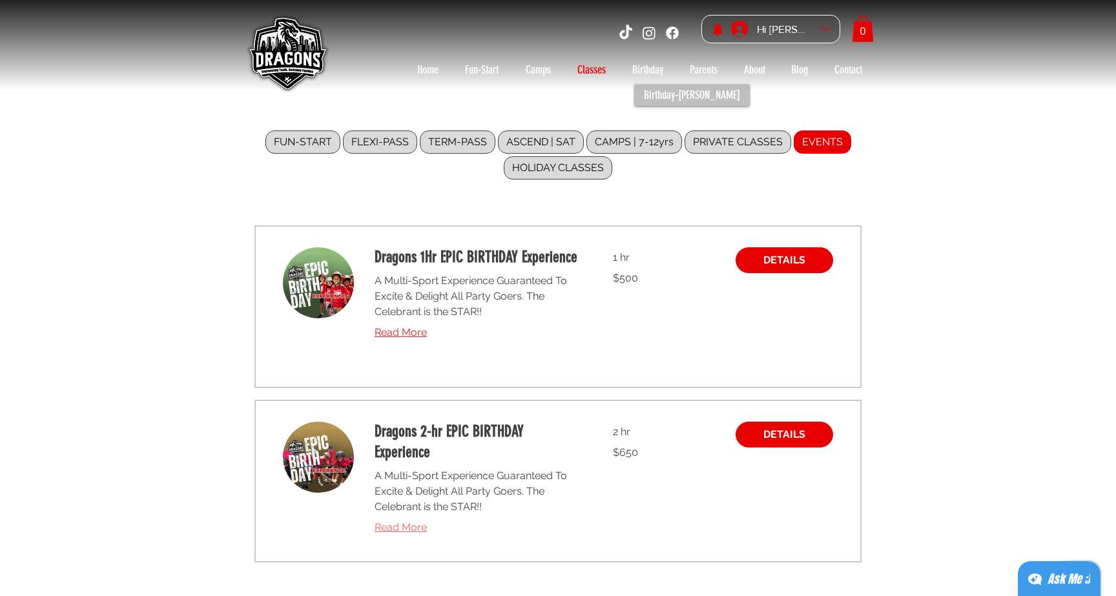
click at [411, 524] on span "Read More" at bounding box center [400, 527] width 52 height 12
